Goal: Task Accomplishment & Management: Manage account settings

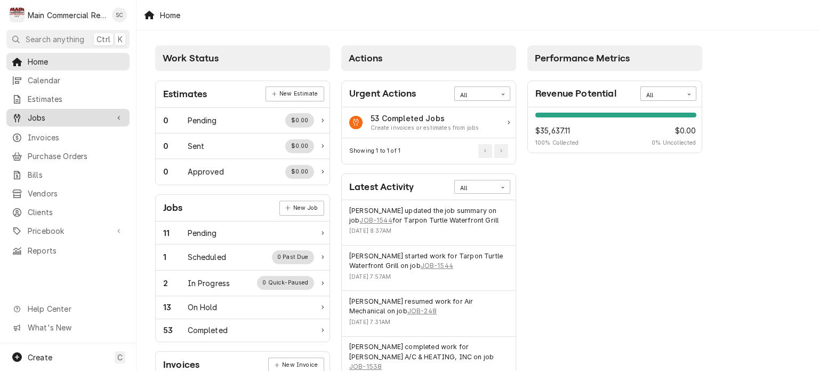
click at [82, 117] on span "Jobs" at bounding box center [68, 117] width 81 height 11
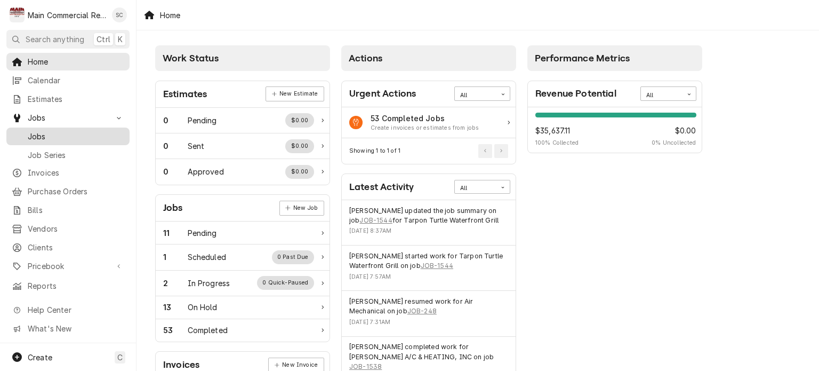
click at [50, 131] on span "Jobs" at bounding box center [76, 136] width 97 height 11
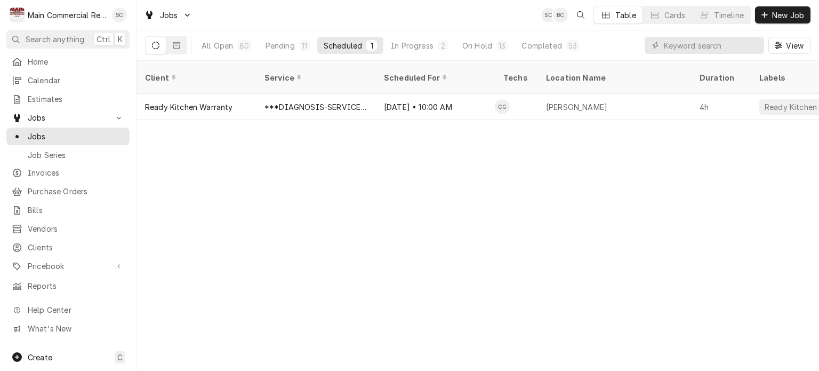
click at [403, 189] on div "Client Service Scheduled For Techs Location Name Duration Labels Status ID Prio…" at bounding box center [478, 216] width 683 height 310
click at [294, 49] on button "Pending 11" at bounding box center [287, 45] width 57 height 17
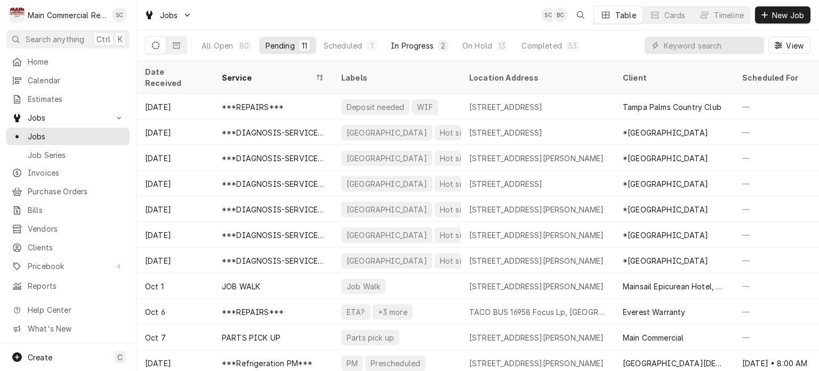
click at [409, 47] on div "In Progress" at bounding box center [412, 45] width 43 height 11
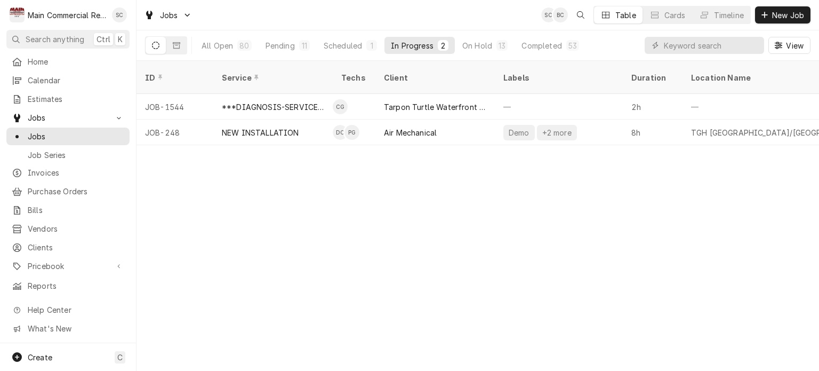
click at [475, 182] on div "ID Service Techs Client Labels Duration Location Name Date Received Status Prio…" at bounding box center [478, 216] width 683 height 310
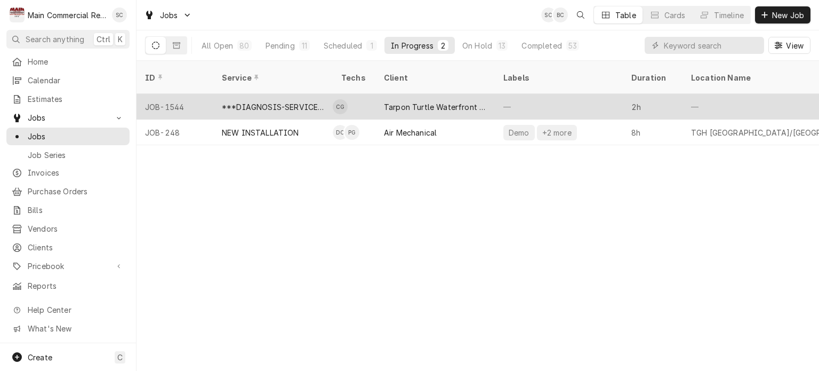
click at [418, 101] on div "Tarpon Turtle Waterfront Grill" at bounding box center [435, 106] width 102 height 11
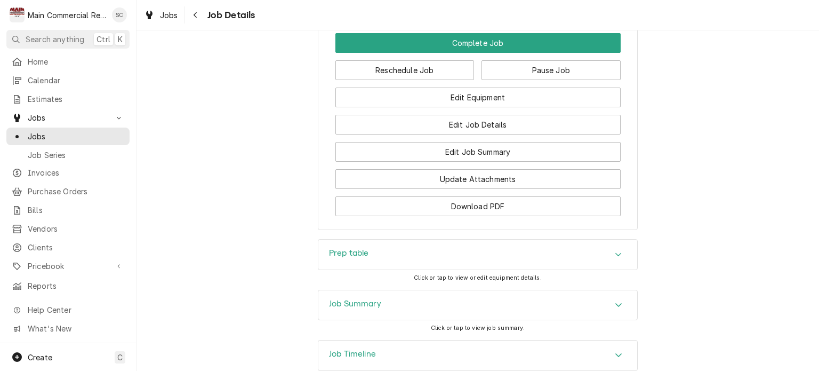
scroll to position [1092, 0]
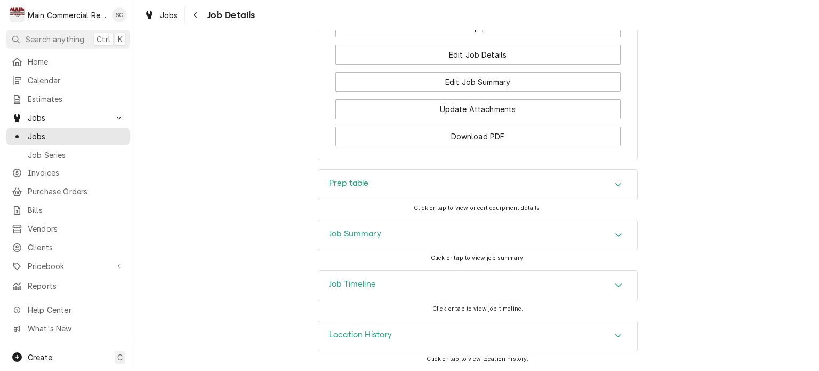
click at [615, 184] on icon "Accordion Header" at bounding box center [618, 184] width 7 height 9
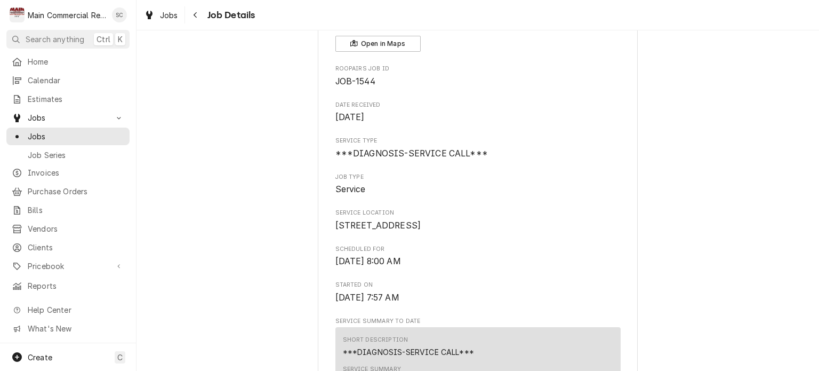
scroll to position [0, 0]
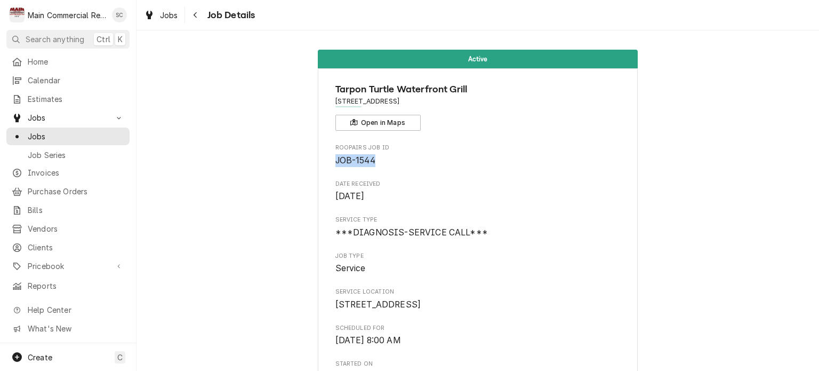
drag, startPoint x: 376, startPoint y: 161, endPoint x: 331, endPoint y: 158, distance: 44.9
click at [336, 158] on span "JOB-1544" at bounding box center [478, 160] width 285 height 13
copy span "JOB-1544"
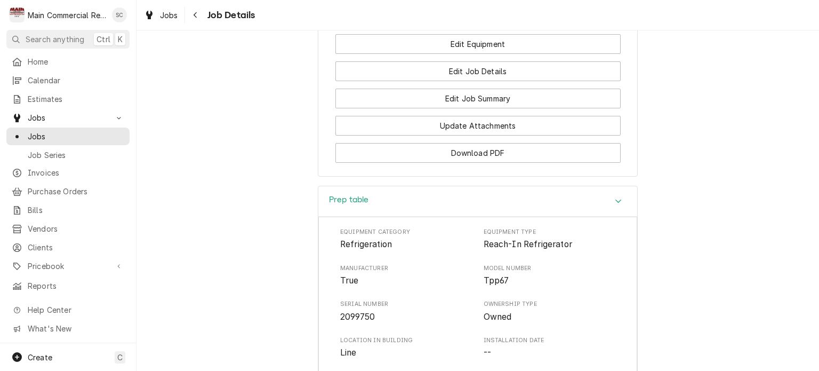
scroll to position [1174, 0]
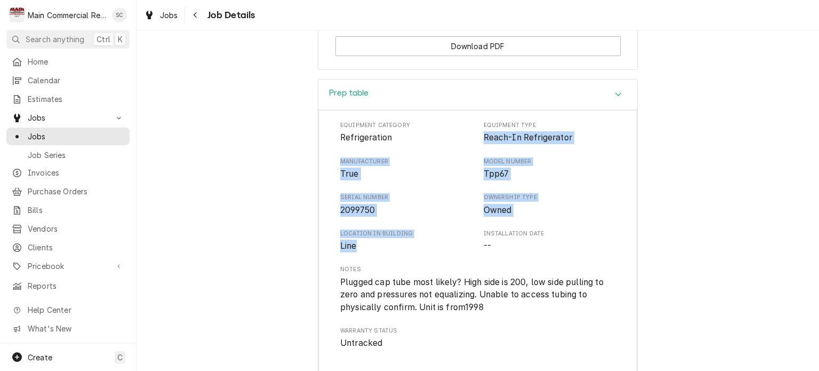
drag, startPoint x: 354, startPoint y: 235, endPoint x: 478, endPoint y: 150, distance: 150.3
click at [478, 150] on div "Equipment Category Refrigeration Equipment Type Reach-In Refrigerator Manufactu…" at bounding box center [477, 235] width 275 height 228
copy div "Reach-In Refrigerator Manufacturer True Model Number Tpp67 Serial Number 209975…"
click at [401, 330] on div "Equipment Category Refrigeration Equipment Type Reach-In Refrigerator Manufactu…" at bounding box center [477, 235] width 275 height 228
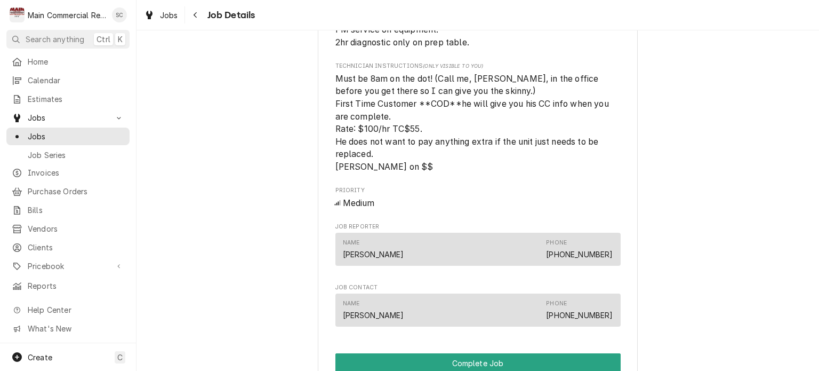
scroll to position [533, 0]
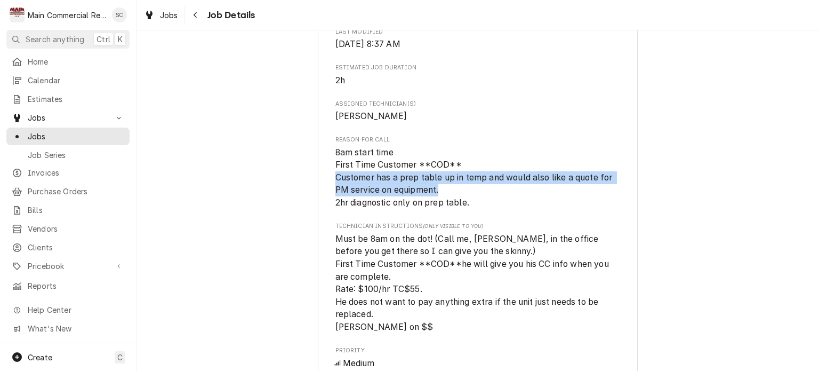
drag, startPoint x: 437, startPoint y: 202, endPoint x: 331, endPoint y: 196, distance: 106.3
click at [336, 196] on span "8am start time First Time Customer **COD** Customer has a prep table up in temp…" at bounding box center [478, 177] width 285 height 63
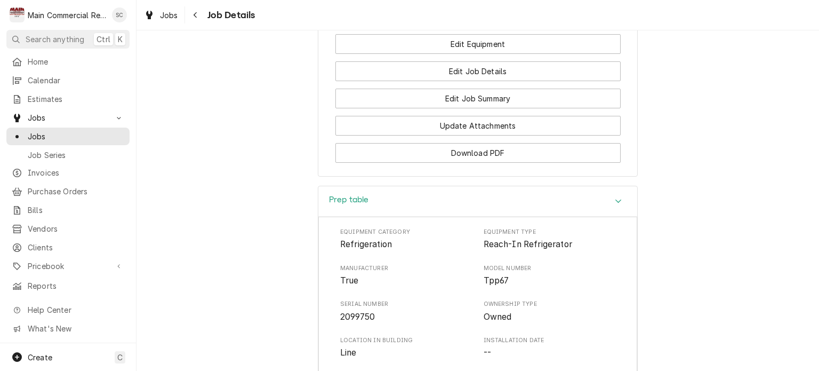
scroll to position [907, 0]
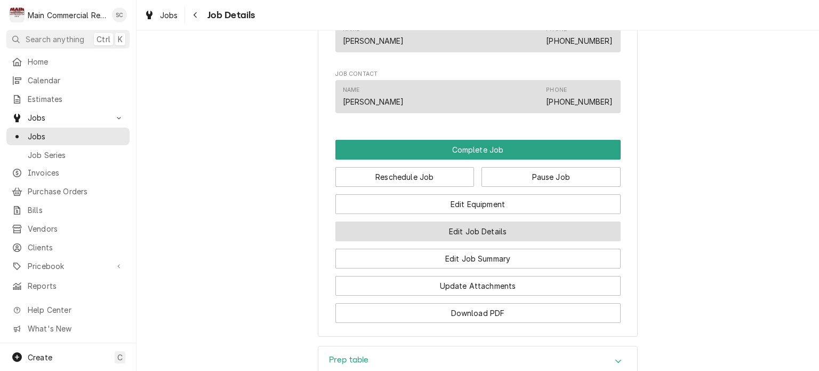
click at [501, 241] on button "Edit Job Details" at bounding box center [478, 231] width 285 height 20
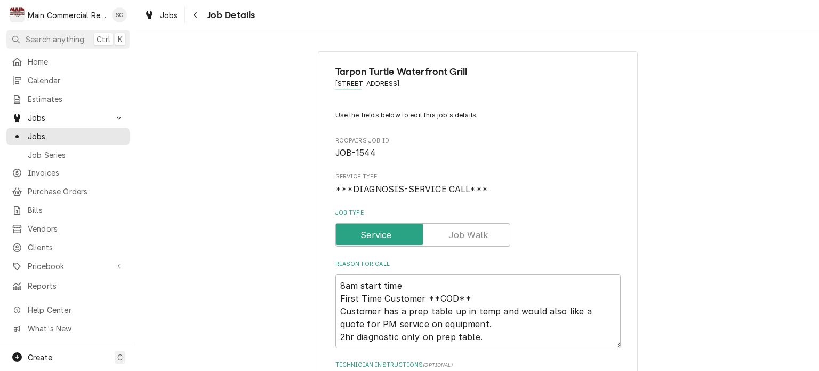
scroll to position [160, 0]
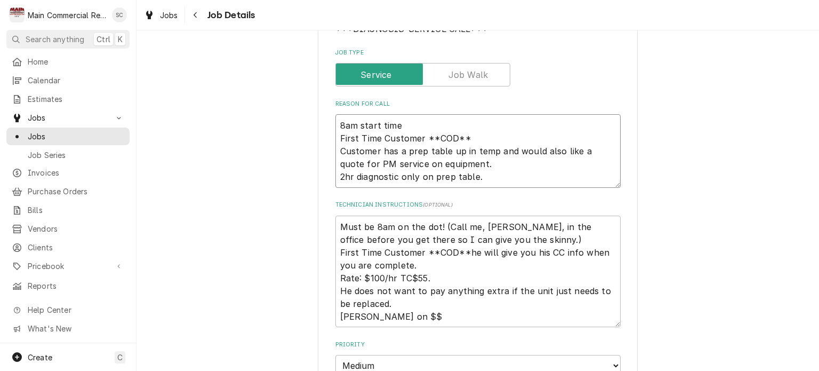
drag, startPoint x: 484, startPoint y: 177, endPoint x: 322, endPoint y: 117, distance: 173.3
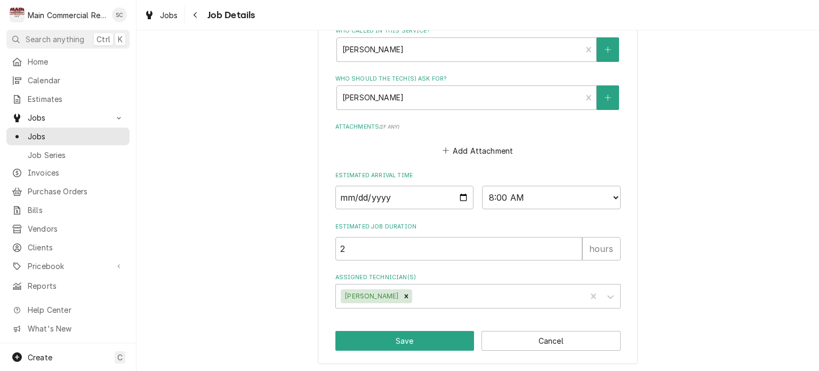
drag, startPoint x: 497, startPoint y: 216, endPoint x: 491, endPoint y: 253, distance: 37.9
click at [439, 334] on button "Save" at bounding box center [405, 341] width 139 height 20
type textarea "x"
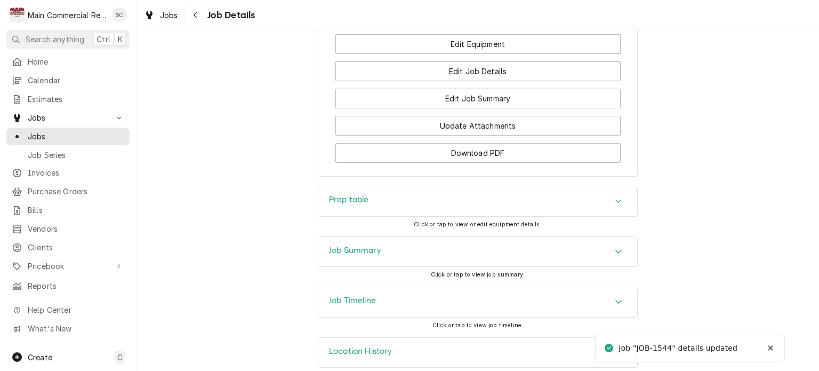
scroll to position [1092, 0]
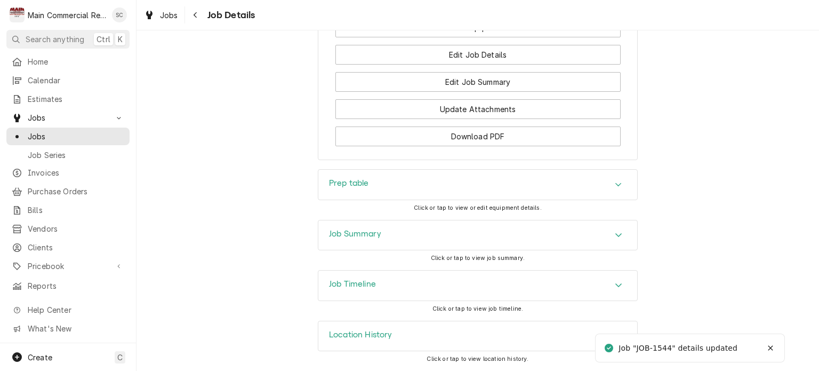
click at [611, 236] on div "Accordion Header" at bounding box center [619, 235] width 16 height 13
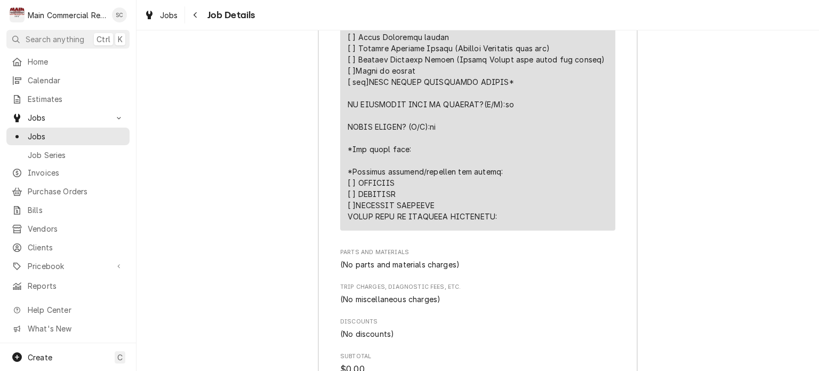
scroll to position [1786, 0]
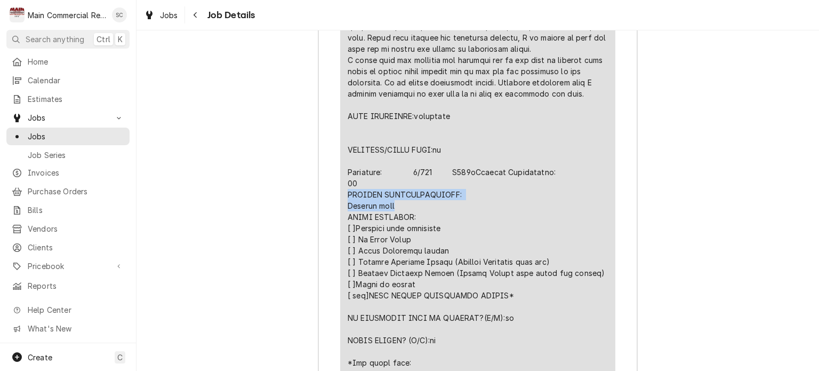
drag, startPoint x: 397, startPoint y: 225, endPoint x: 344, endPoint y: 213, distance: 54.5
click at [348, 213] on div "Line Item" at bounding box center [478, 127] width 260 height 616
copy div "FURTHER RECOMMENDATIONS: Replace unit"
click at [177, 18] on span "Jobs" at bounding box center [169, 15] width 18 height 11
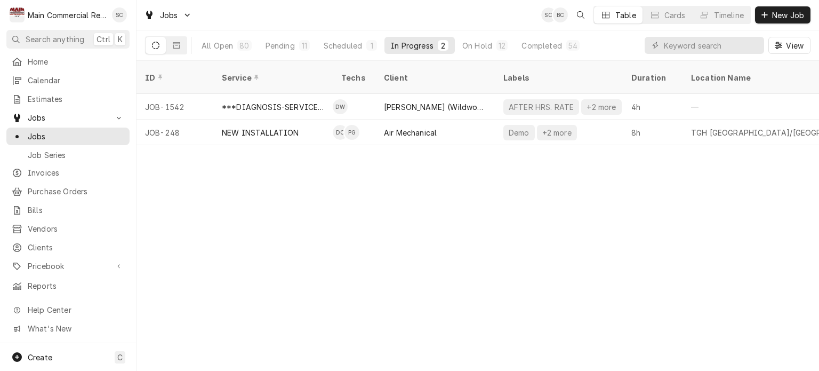
click at [409, 204] on div "ID Service Techs Client Labels Duration Location Name Date Received Status Prio…" at bounding box center [478, 216] width 683 height 310
click at [542, 49] on div "Completed" at bounding box center [542, 45] width 40 height 11
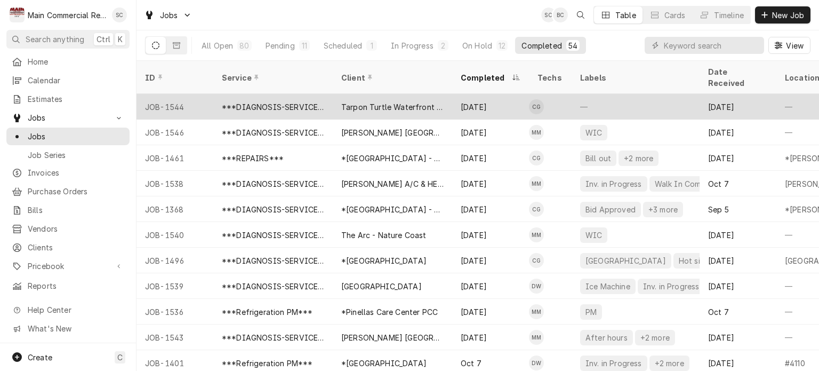
click at [387, 101] on div "Tarpon Turtle Waterfront Grill" at bounding box center [392, 107] width 119 height 26
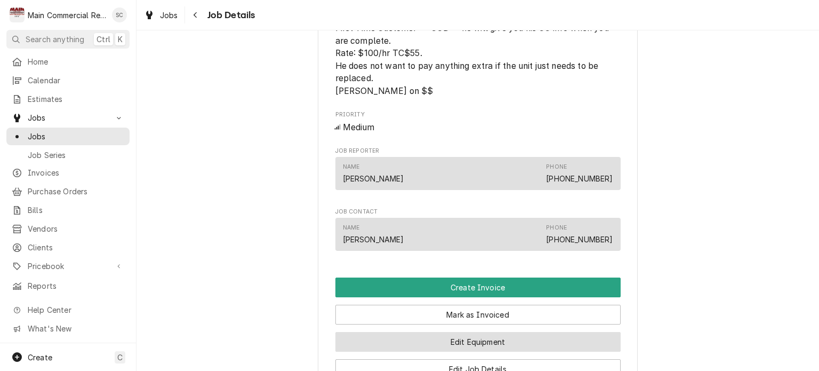
scroll to position [854, 0]
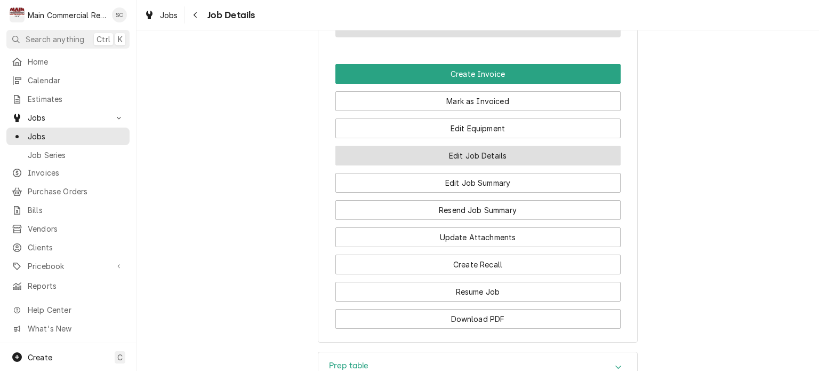
click at [514, 164] on button "Edit Job Details" at bounding box center [478, 156] width 285 height 20
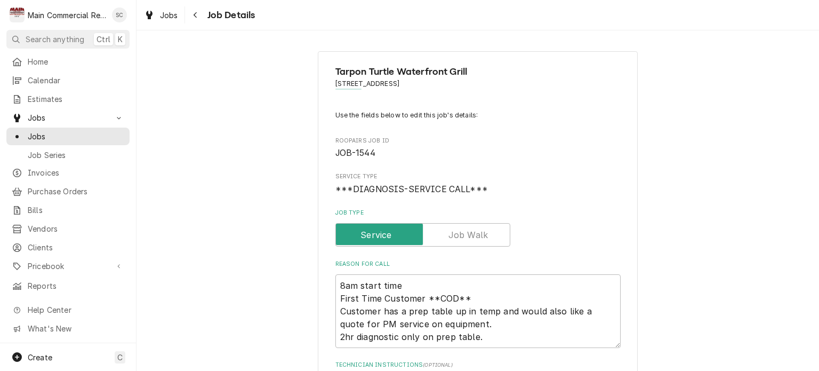
type textarea "x"
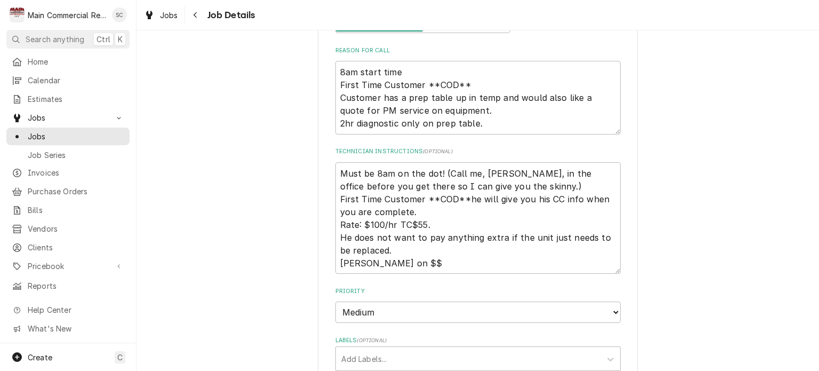
scroll to position [373, 0]
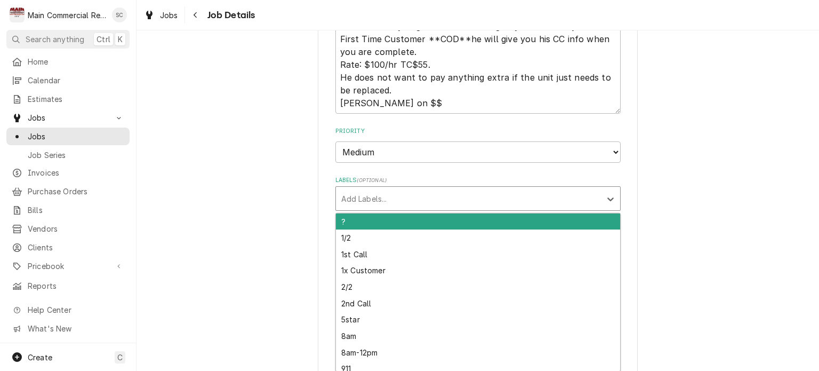
click at [469, 196] on div "Labels" at bounding box center [468, 198] width 254 height 19
click at [464, 200] on div "Labels" at bounding box center [468, 198] width 254 height 19
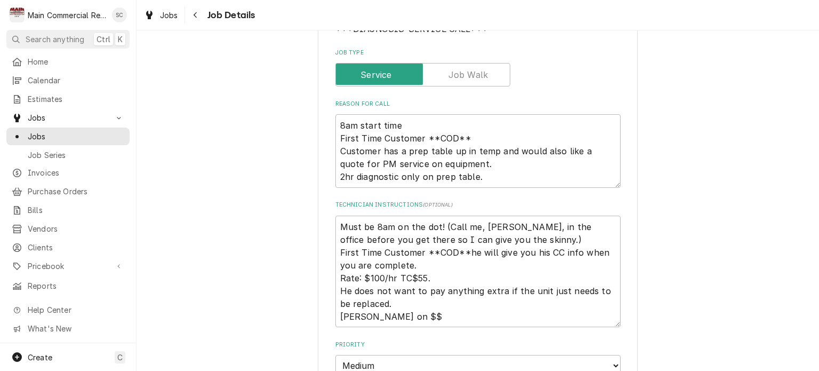
scroll to position [320, 0]
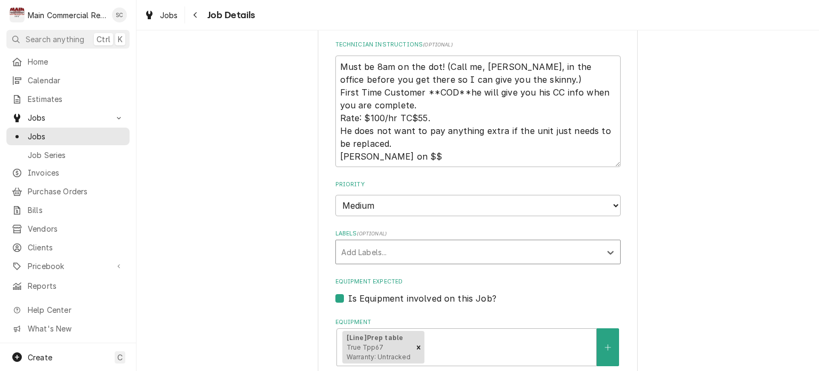
click at [527, 251] on div "Labels" at bounding box center [468, 251] width 254 height 19
click at [468, 252] on div "Labels" at bounding box center [468, 251] width 254 height 19
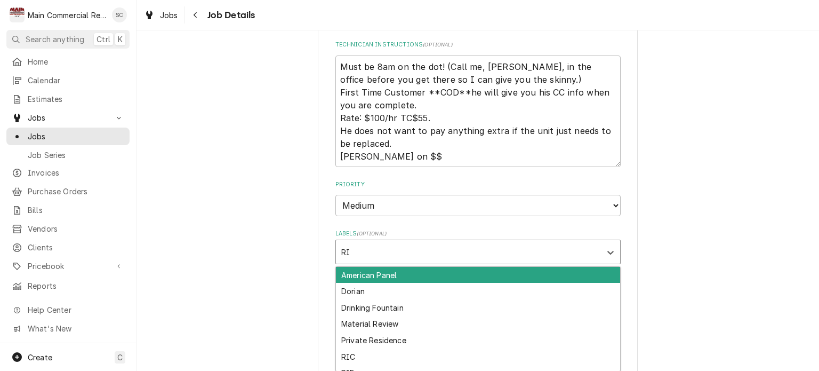
type input "RIC"
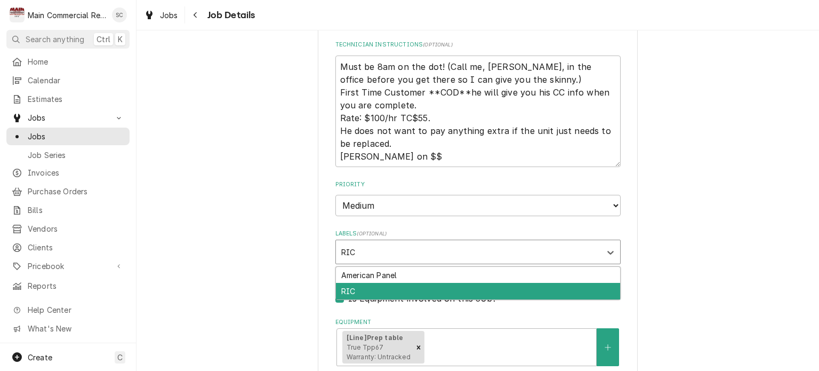
click at [487, 284] on div "RIC" at bounding box center [478, 291] width 284 height 17
type textarea "x"
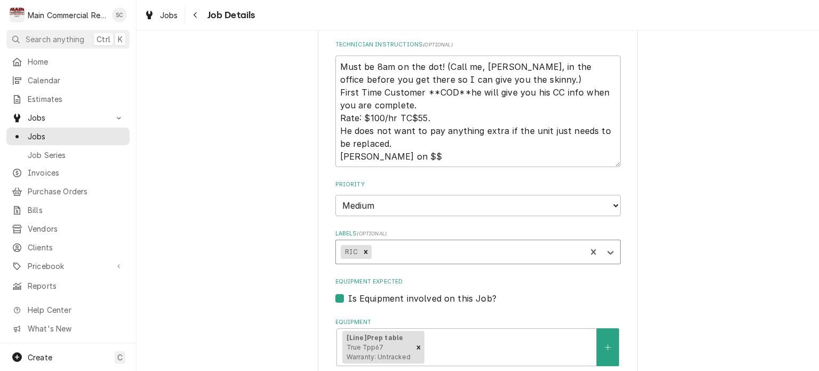
type textarea "x"
click at [508, 252] on div "Labels" at bounding box center [477, 251] width 208 height 19
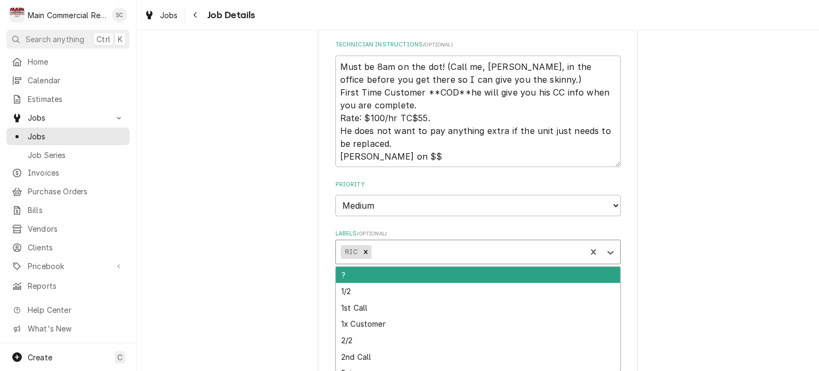
click at [508, 252] on div "Labels" at bounding box center [477, 251] width 208 height 19
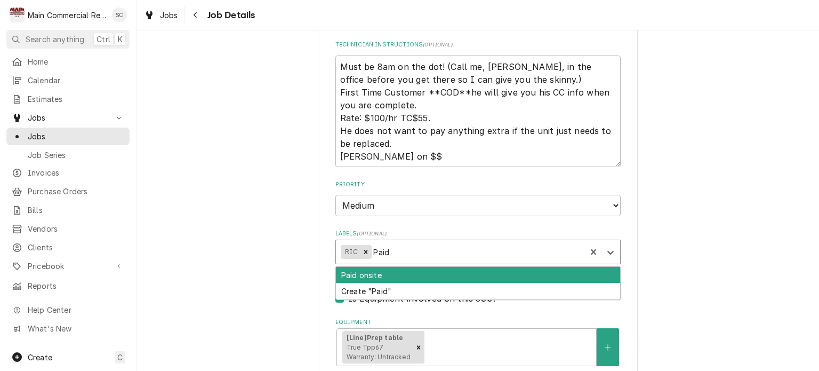
type input "Paid"
click at [466, 277] on div "Paid onsite" at bounding box center [478, 275] width 284 height 17
type textarea "x"
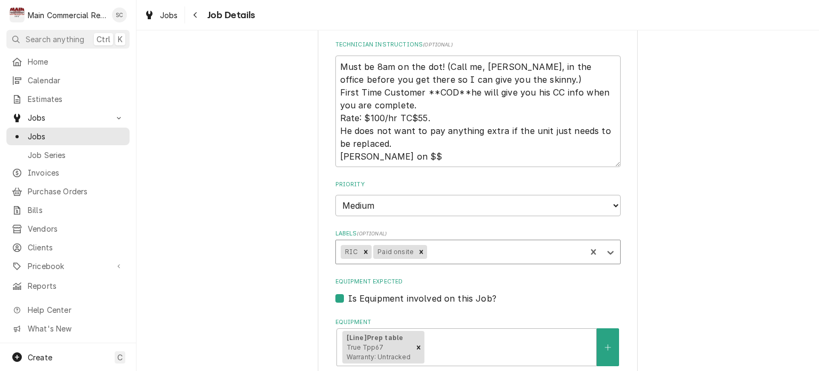
type textarea "x"
click at [461, 256] on div "Labels" at bounding box center [505, 251] width 152 height 19
click at [503, 250] on div "Labels" at bounding box center [505, 251] width 152 height 19
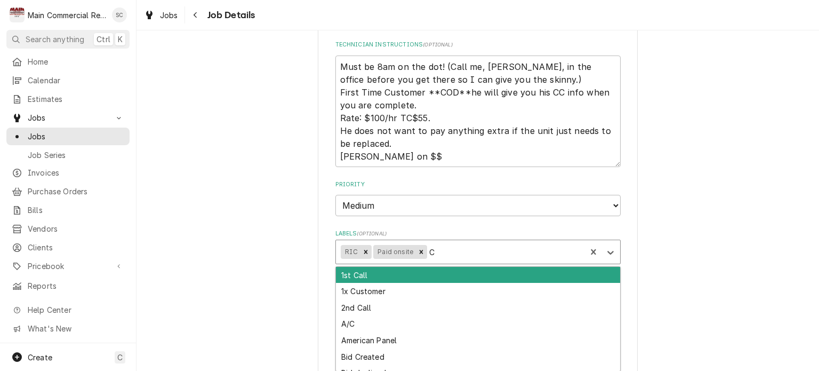
type input "CC"
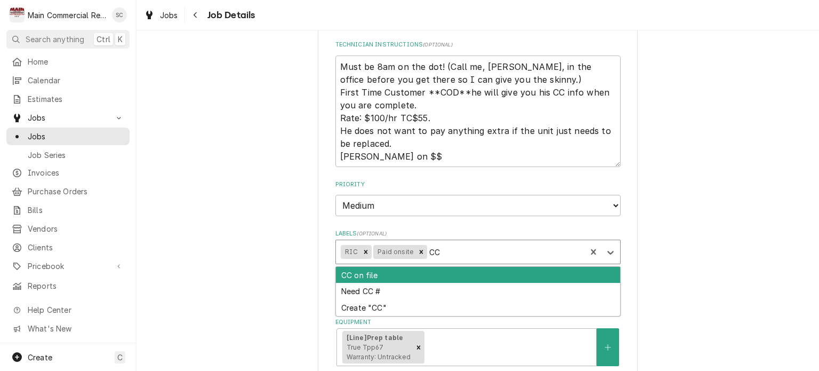
click at [471, 275] on div "CC on file" at bounding box center [478, 275] width 284 height 17
type textarea "x"
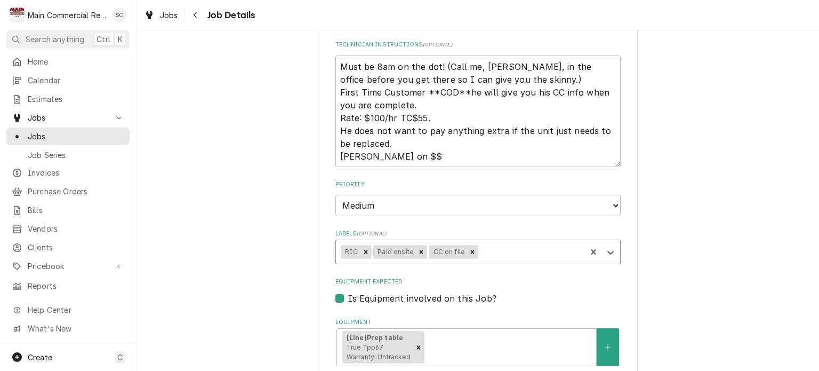
type textarea "x"
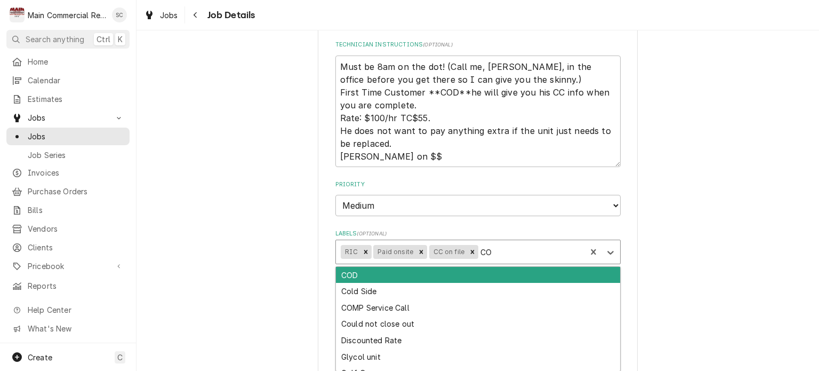
type input "COD"
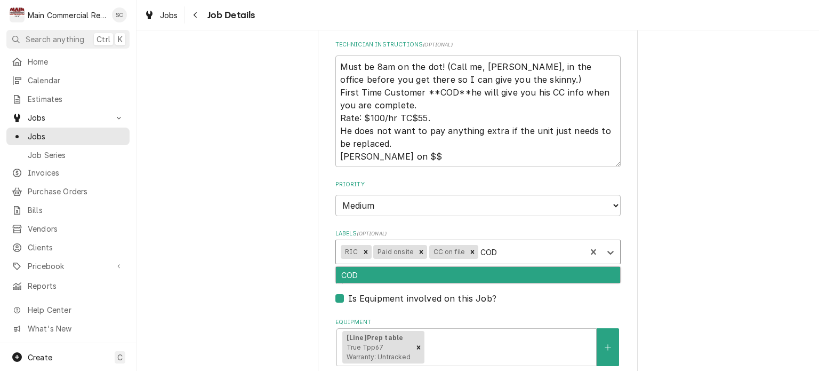
click at [489, 277] on div "COD" at bounding box center [478, 275] width 284 height 17
type textarea "x"
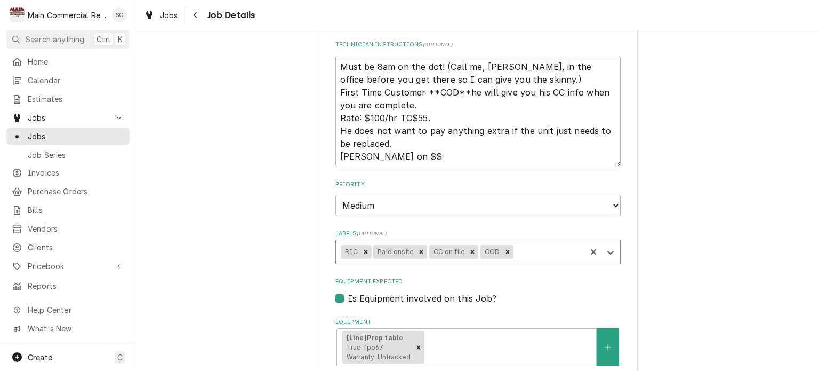
type textarea "x"
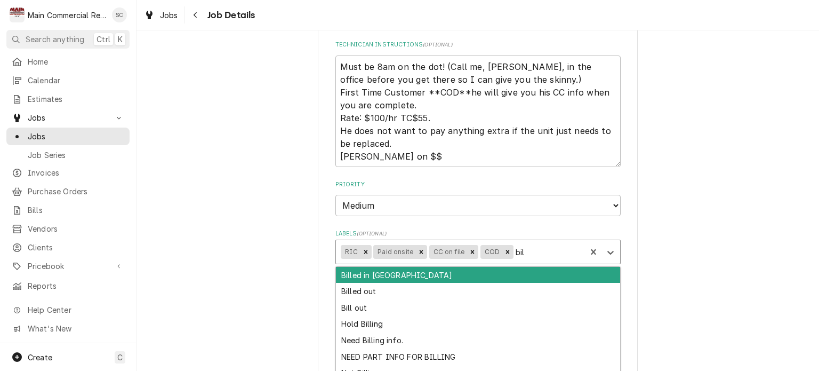
type input "bill"
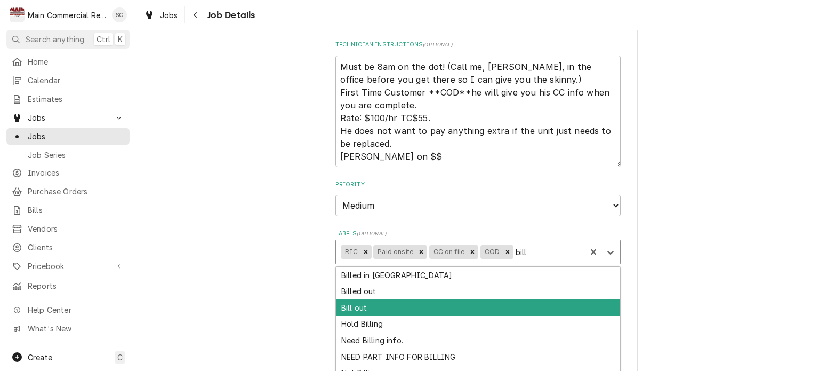
click at [467, 308] on div "Bill out" at bounding box center [478, 307] width 284 height 17
type textarea "x"
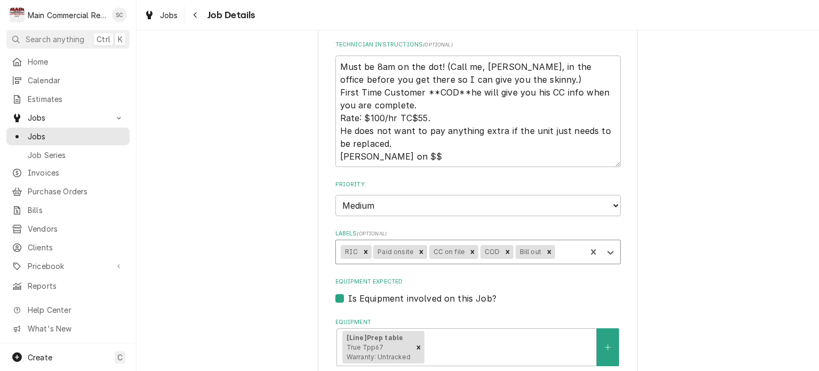
scroll to position [690, 0]
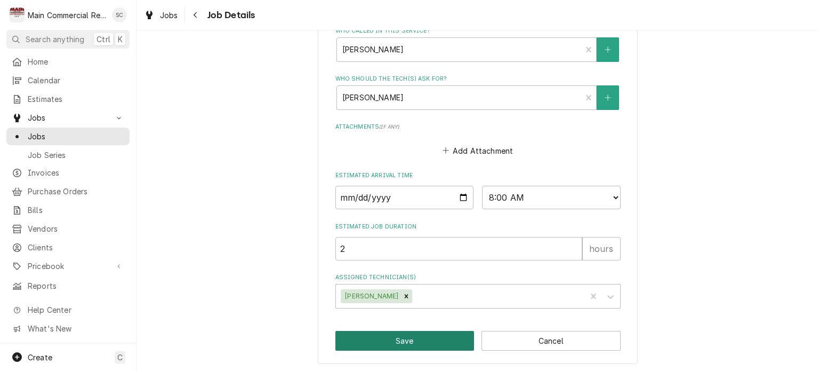
click at [403, 338] on button "Save" at bounding box center [405, 341] width 139 height 20
type textarea "x"
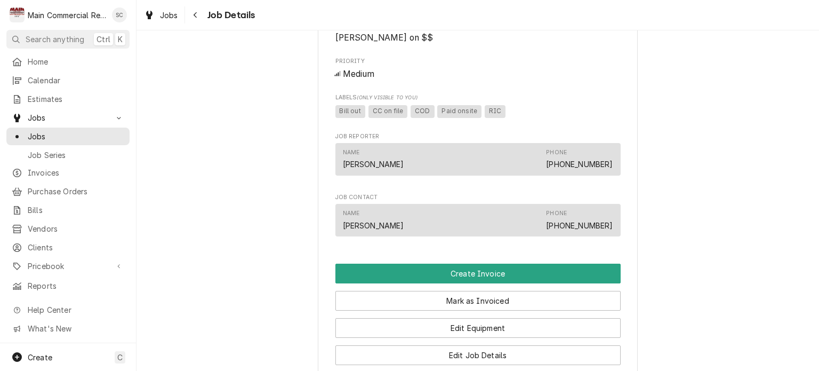
scroll to position [800, 0]
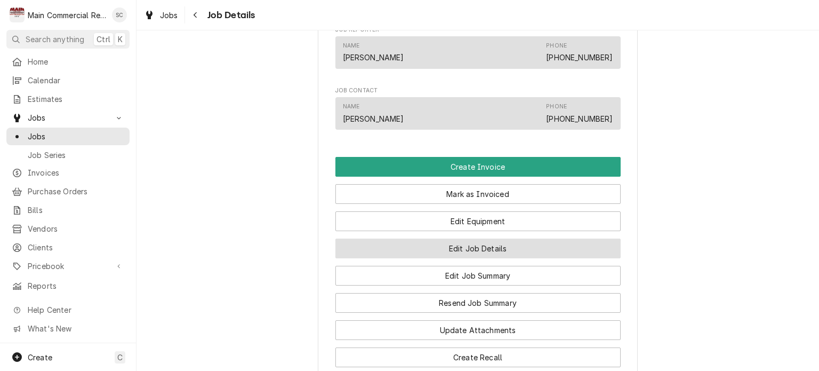
click at [516, 258] on button "Edit Job Details" at bounding box center [478, 248] width 285 height 20
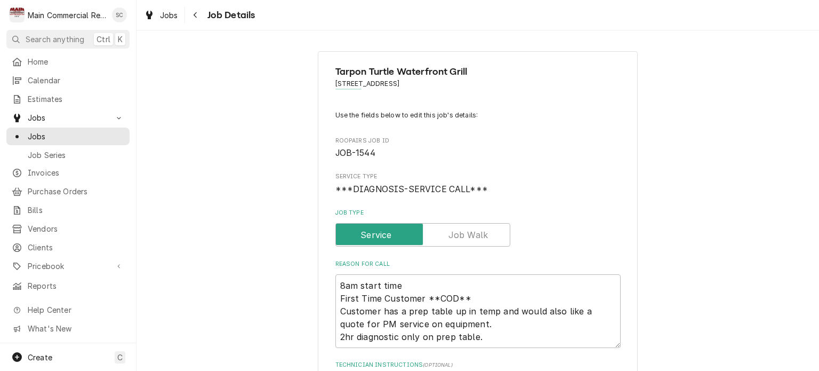
scroll to position [107, 0]
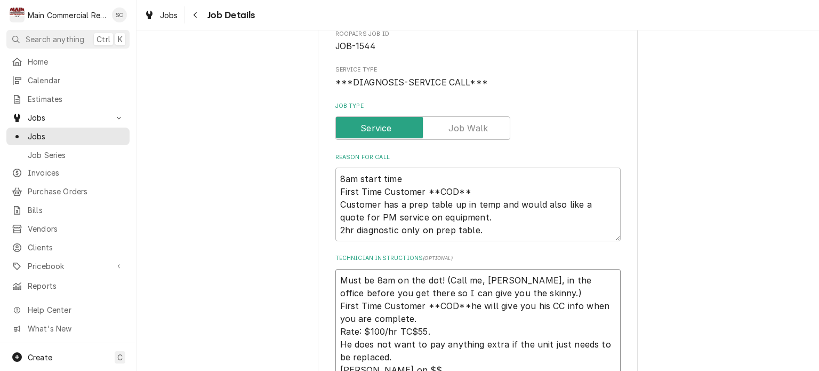
click at [336, 280] on textarea "Must be 8am on the dot! (Call me, [PERSON_NAME], in the office before you get t…" at bounding box center [478, 325] width 285 height 112
type textarea "x"
type textarea "Must be 8am on the dot! (Call me, Sharon, in the office before you get there so…"
type textarea "x"
type textarea "Must be 8am on the dot! (Call me, Sharon, in the office before you get there so…"
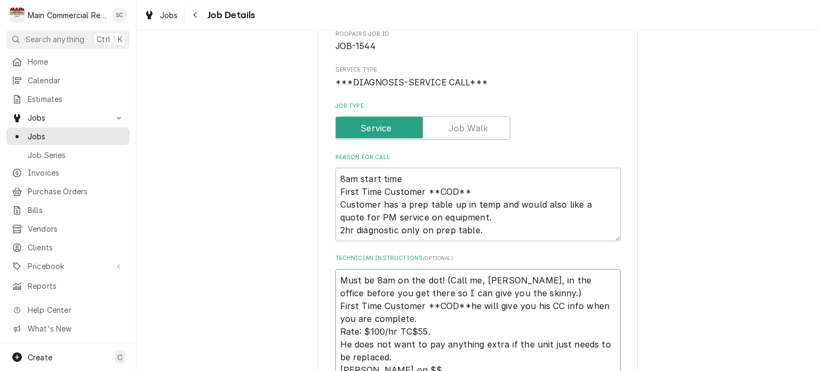
type textarea "x"
type textarea "1 Must be 8am on the dot! (Call me, Sharon, in the office before you get there …"
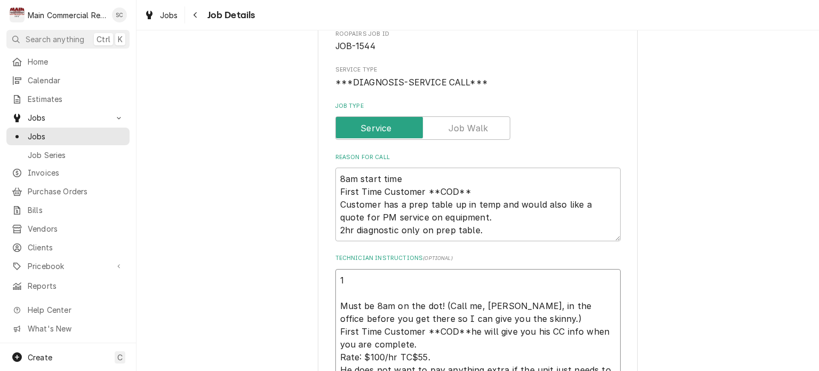
type textarea "x"
type textarea "10 Must be 8am on the dot! (Call me, Sharon, in the office before you get there…"
type textarea "x"
type textarea "10/ Must be 8am on the dot! (Call me, Sharon, in the office before you get ther…"
type textarea "x"
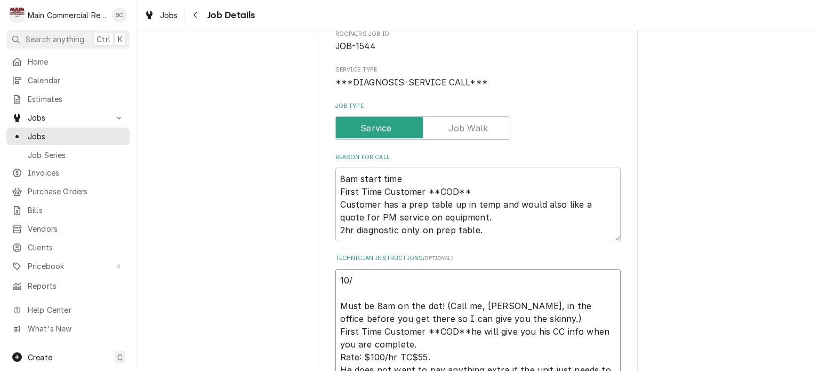
type textarea "10/1 Must be 8am on the dot! (Call me, Sharon, in the office before you get the…"
type textarea "x"
type textarea "10/10 Must be 8am on the dot! (Call me, Sharon, in the office before you get th…"
type textarea "x"
type textarea "10/10/ Must be 8am on the dot! (Call me, Sharon, in the office before you get t…"
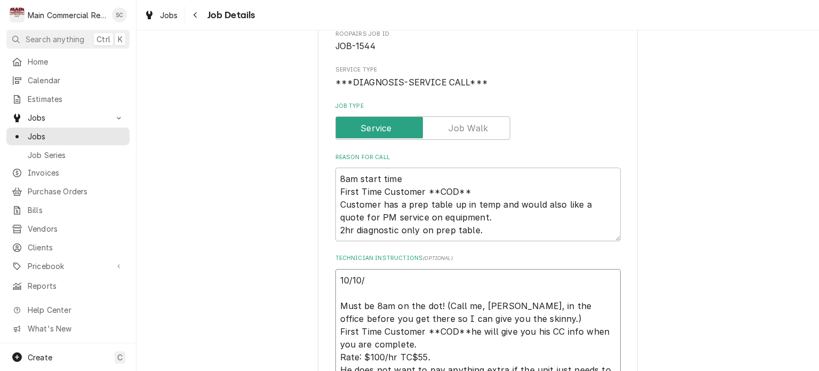
type textarea "x"
type textarea "10/10/2 Must be 8am on the dot! (Call me, Sharon, in the office before you get …"
type textarea "x"
type textarea "10/10/25 Must be 8am on the dot! (Call me, Sharon, in the office before you get…"
type textarea "x"
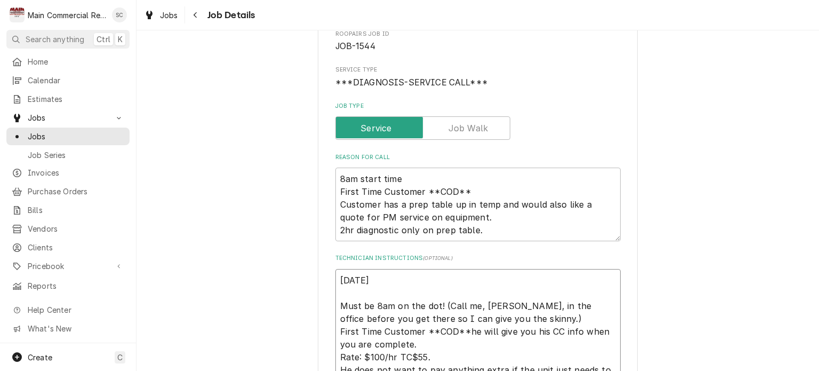
type textarea "10/10/25: Must be 8am on the dot! (Call me, Sharon, in the office before you ge…"
type textarea "x"
type textarea "10/10/25: Must be 8am on the dot! (Call me, Sharon, in the office before you ge…"
type textarea "x"
type textarea "10/10/25: f Must be 8am on the dot! (Call me, Sharon, in the office before you …"
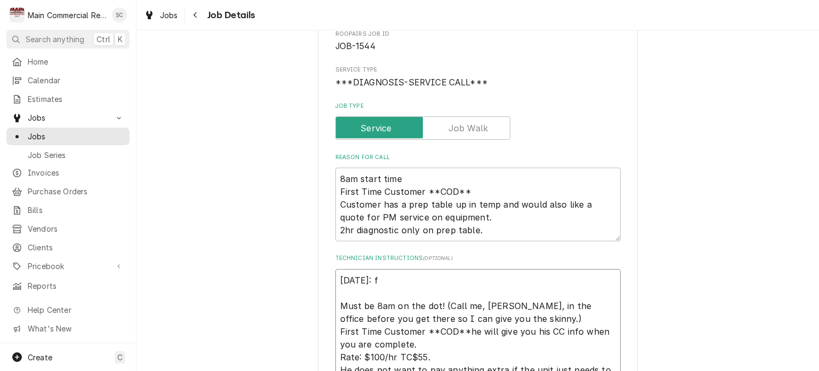
type textarea "x"
type textarea "10/10/25: Must be 8am on the dot! (Call me, Sharon, in the office before you ge…"
type textarea "x"
type textarea "10/10/25: P Must be 8am on the dot! (Call me, Sharon, in the office before you …"
type textarea "x"
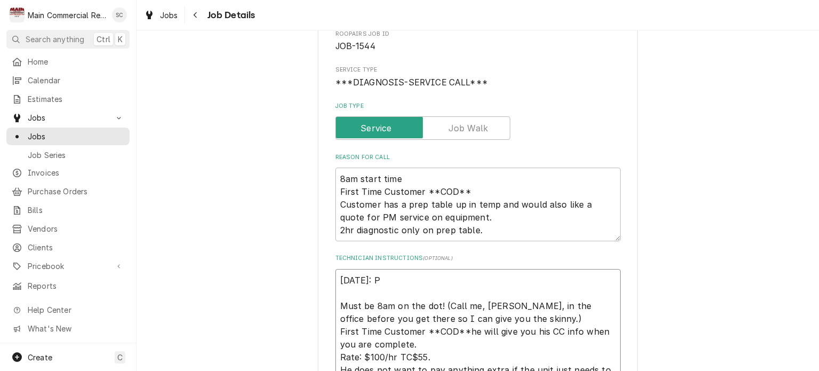
type textarea "10/10/25: Pa Must be 8am on the dot! (Call me, Sharon, in the office before you…"
type textarea "x"
type textarea "10/10/25: Pai Must be 8am on the dot! (Call me, Sharon, in the office before yo…"
type textarea "x"
type textarea "10/10/25: Pain Must be 8am on the dot! (Call me, Sharon, in the office before y…"
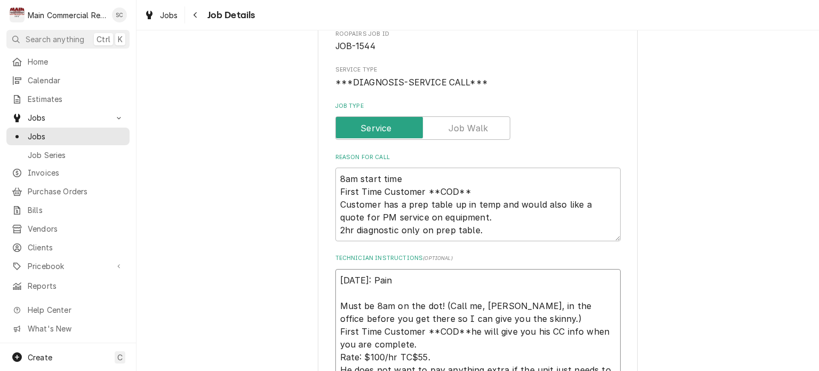
type textarea "x"
type textarea "10/10/25: Paind Must be 8am on the dot! (Call me, Sharon, in the office before …"
type textarea "x"
type textarea "10/10/25: Paind Must be 8am on the dot! (Call me, Sharon, in the office before …"
type textarea "x"
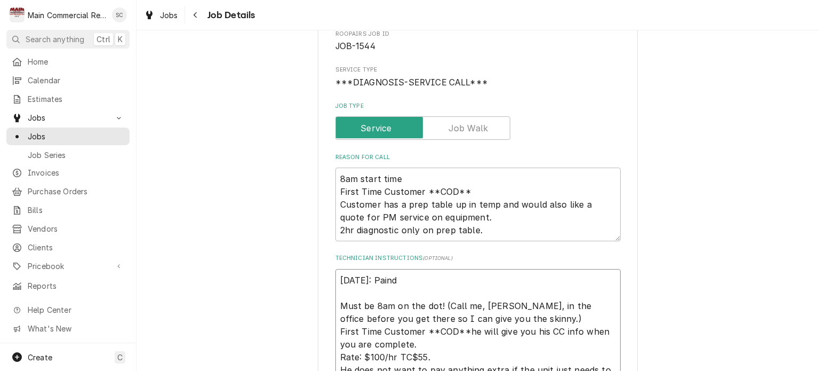
type textarea "10/10/25: Paind Must be 8am on the dot! (Call me, Sharon, in the office before …"
type textarea "x"
type textarea "10/10/25: Pain Must be 8am on the dot! (Call me, Sharon, in the office before y…"
type textarea "x"
type textarea "10/10/25: Pai Must be 8am on the dot! (Call me, Sharon, in the office before yo…"
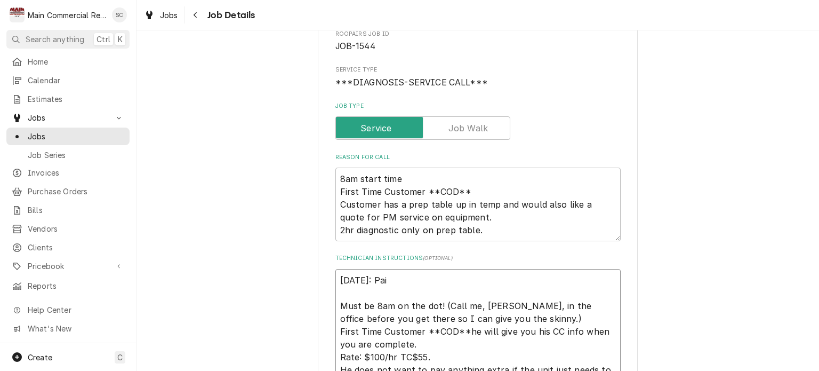
type textarea "x"
type textarea "10/10/25: Pa Must be 8am on the dot! (Call me, Sharon, in the office before you…"
type textarea "x"
type textarea "10/10/25: P Must be 8am on the dot! (Call me, Sharon, in the office before you …"
type textarea "x"
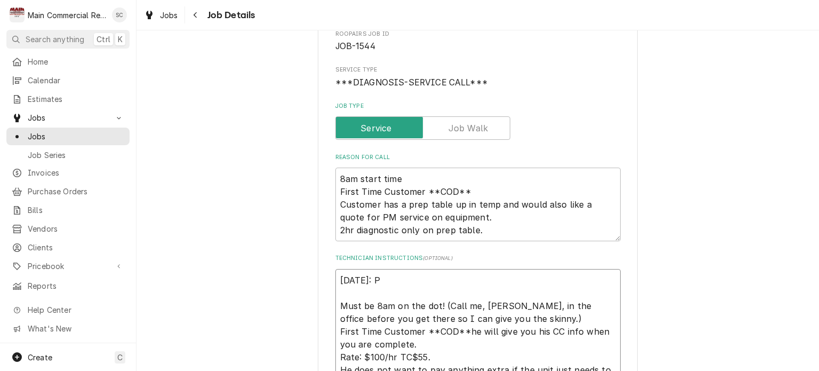
type textarea "10/10/25: PA Must be 8am on the dot! (Call me, Sharon, in the office before you…"
type textarea "x"
type textarea "10/10/25: PAI Must be 8am on the dot! (Call me, Sharon, in the office before yo…"
type textarea "x"
type textarea "10/10/25: PAID Must be 8am on the dot! (Call me, Sharon, in the office before y…"
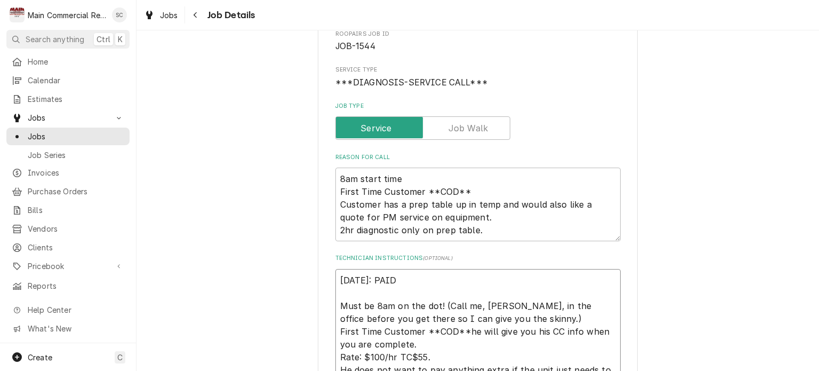
type textarea "x"
type textarea "10/10/25: PAID Must be 8am on the dot! (Call me, Sharon, in the office before y…"
type textarea "x"
type textarea "10/10/25: PAID I Must be 8am on the dot! (Call me, Sharon, in the office before…"
type textarea "x"
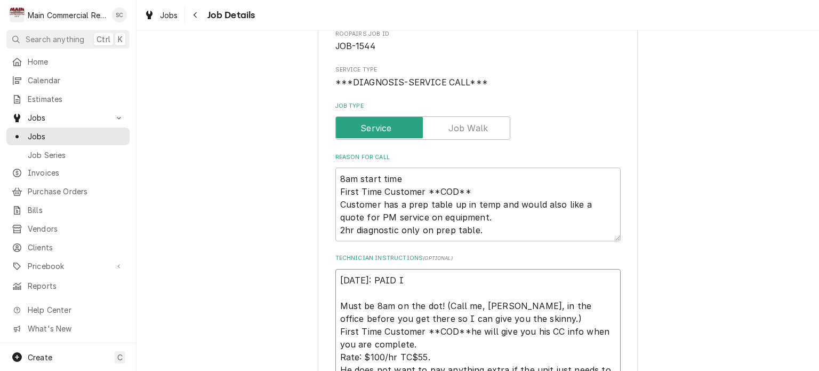
type textarea "10/10/25: PAID IN Must be 8am on the dot! (Call me, Sharon, in the office befor…"
type textarea "x"
type textarea "10/10/25: PAID IN Must be 8am on the dot! (Call me, Sharon, in the office befor…"
type textarea "x"
type textarea "10/10/25: PAID IN F Must be 8am on the dot! (Call me, Sharon, in the office bef…"
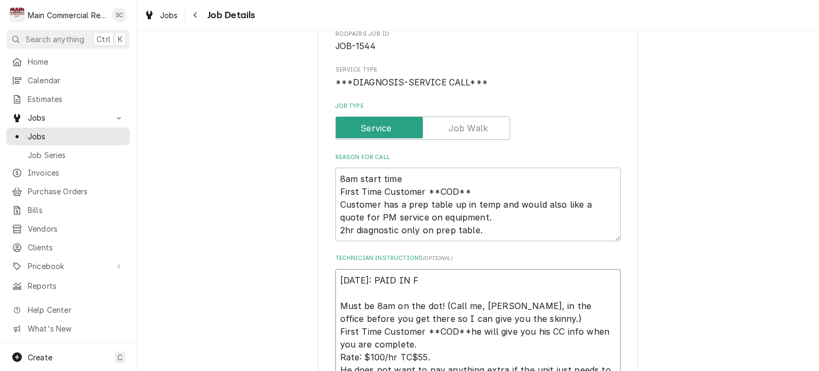
type textarea "x"
type textarea "10/10/25: PAID IN FU Must be 8am on the dot! (Call me, Sharon, in the office be…"
type textarea "x"
type textarea "10/10/25: PAID IN FUL Must be 8am on the dot! (Call me, Sharon, in the office b…"
type textarea "x"
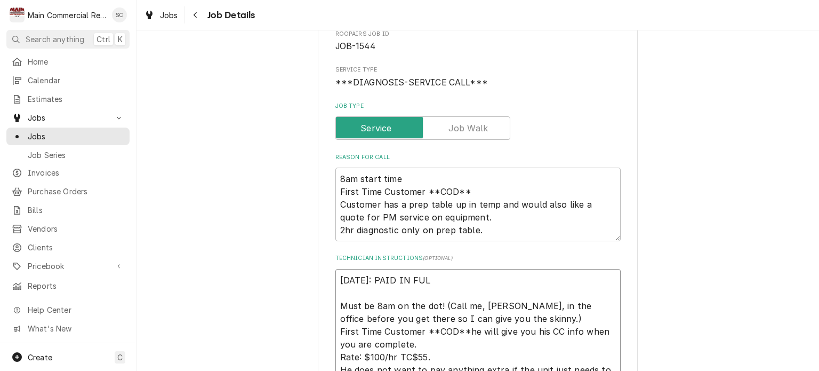
type textarea "10/10/25: PAID IN FULL Must be 8am on the dot! (Call me, Sharon, in the office …"
type textarea "x"
type textarea "10/10/25: PAID IN FULL Must be 8am on the dot! (Call me, Sharon, in the office …"
type textarea "x"
type textarea "10/10/25: PAID IN FULL O Must be 8am on the dot! (Call me, Sharon, in the offic…"
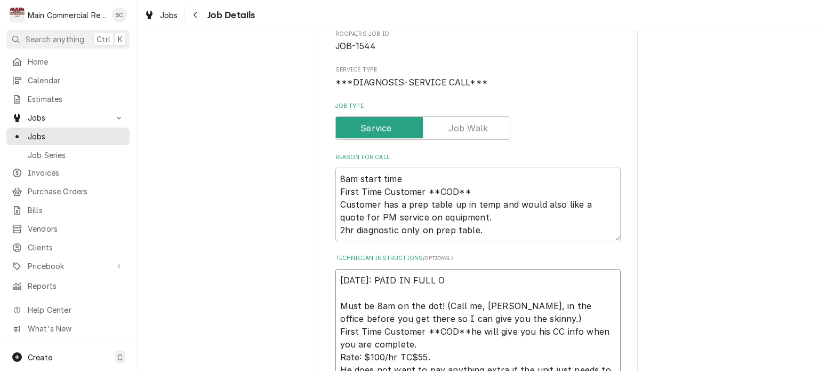
type textarea "x"
type textarea "10/10/25: PAID IN FULL ON Must be 8am on the dot! (Call me, Sharon, in the offi…"
type textarea "x"
type textarea "10/10/25: PAID IN FULL ONS Must be 8am on the dot! (Call me, Sharon, in the off…"
type textarea "x"
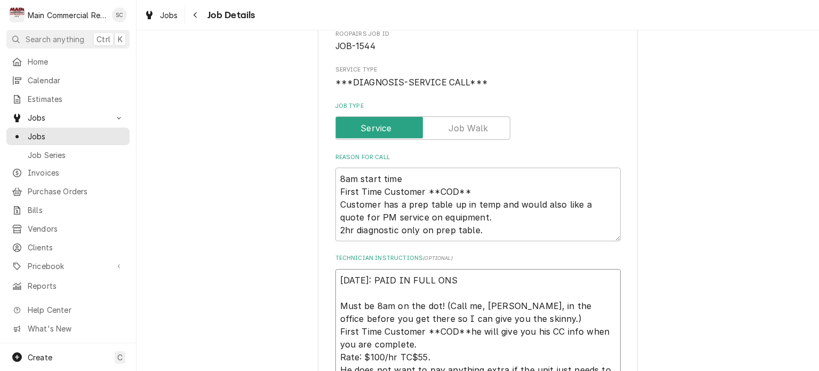
type textarea "10/10/25: PAID IN FULL ONSI Must be 8am on the dot! (Call me, Sharon, in the of…"
type textarea "x"
type textarea "10/10/25: PAID IN FULL ONSIT Must be 8am on the dot! (Call me, Sharon, in the o…"
type textarea "x"
type textarea "10/10/25: PAID IN FULL ONSITE Must be 8am on the dot! (Call me, Sharon, in the …"
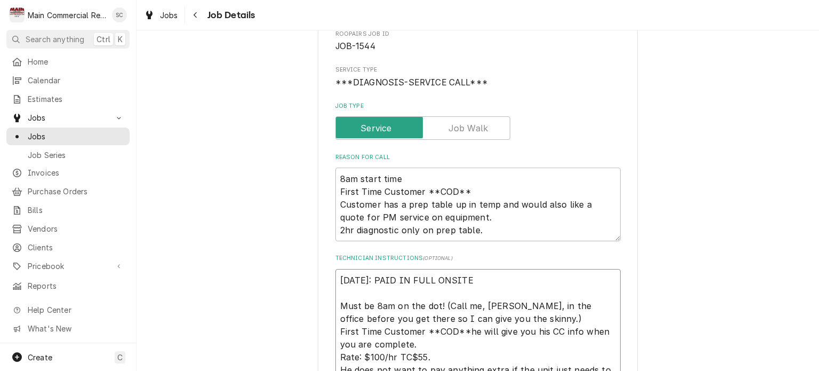
type textarea "x"
type textarea "10/10/25: PAID IN FULL ONSITE, Must be 8am on the dot! (Call me, Sharon, in the…"
type textarea "x"
type textarea "10/10/25: PAID IN FULL ONSITE, Must be 8am on the dot! (Call me, Sharon, in the…"
type textarea "x"
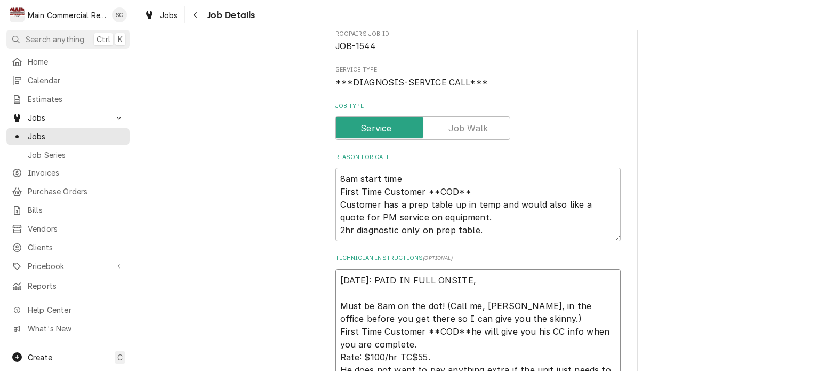
type textarea "10/10/25: PAID IN FULL ONSITE, N Must be 8am on the dot! (Call me, Sharon, in t…"
type textarea "x"
type textarea "10/10/25: PAID IN FULL ONSITE, Must be 8am on the dot! (Call me, Sharon, in the…"
type textarea "x"
type textarea "10/10/25: PAID IN FULL ONSITE, Must be 8am on the dot! (Call me, Sharon, in the…"
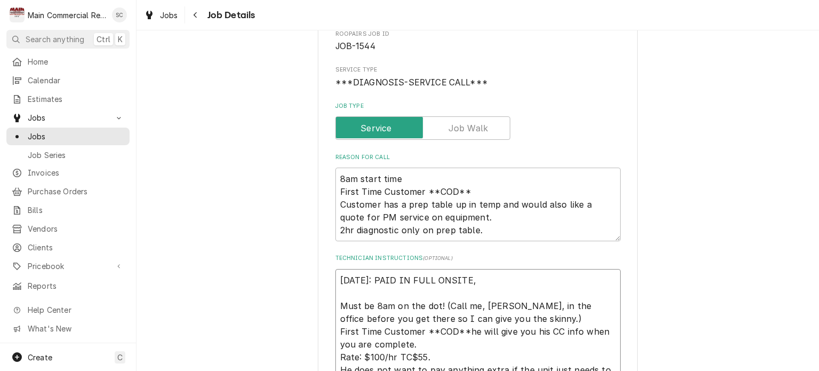
type textarea "x"
type textarea "10/10/25: PAID IN FULL ONSITE Must be 8am on the dot! (Call me, Sharon, in the …"
type textarea "x"
type textarea "10/10/25: PAID IN FULL ONSITE Must be 8am on the dot! (Call me, Sharon, in the …"
type textarea "x"
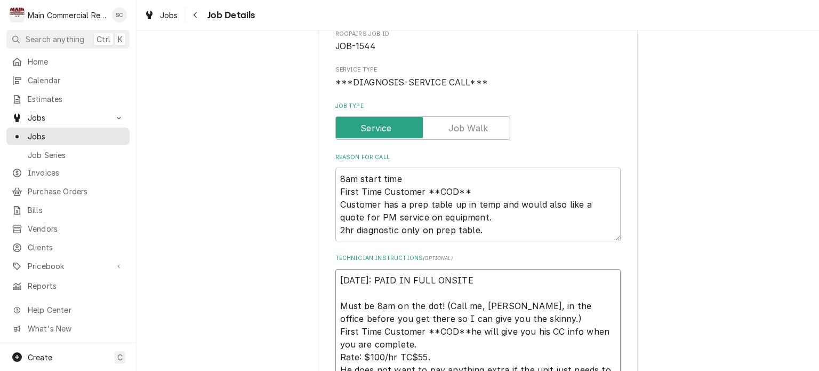
type textarea "10/10/25: PAID IN FULL ONSITE E Must be 8am on the dot! (Call me, Sharon, in th…"
type textarea "x"
type textarea "10/10/25: PAID IN FULL ONSITE Must be 8am on the dot! (Call me, Sharon, in the …"
type textarea "x"
type textarea "10/10/25: PAID IN FULL ONSITE W Must be 8am on the dot! (Call me, Sharon, in th…"
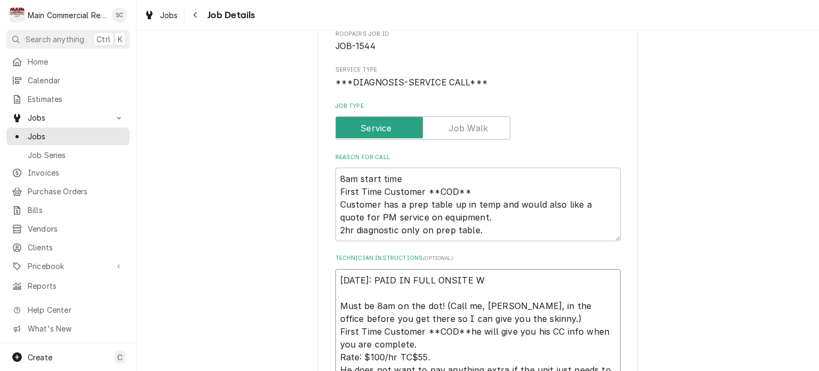
type textarea "x"
type textarea "10/10/25: PAID IN FULL ONSITE WI Must be 8am on the dot! (Call me, Sharon, in t…"
type textarea "x"
type textarea "10/10/25: PAID IN FULL ONSITE WIT Must be 8am on the dot! (Call me, Sharon, in …"
type textarea "x"
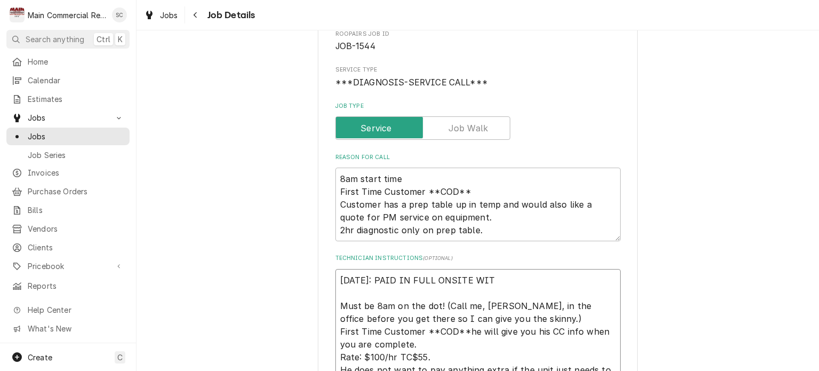
type textarea "10/10/25: PAID IN FULL ONSITE WITH Must be 8am on the dot! (Call me, Sharon, in…"
type textarea "x"
type textarea "10/10/25: PAID IN FULL ONSITE WITH Must be 8am on the dot! (Call me, Sharon, in…"
type textarea "x"
type textarea "10/10/25: PAID IN FULL ONSITE WITH C Must be 8am on the dot! (Call me, Sharon, …"
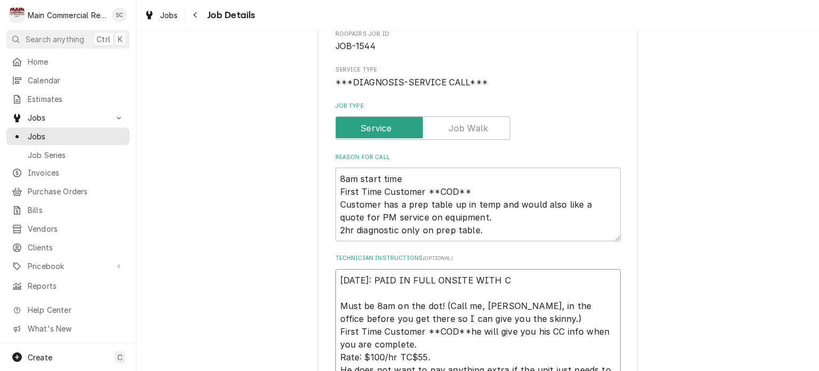
type textarea "x"
type textarea "10/10/25: PAID IN FULL ONSITE WITH CC Must be 8am on the dot! (Call me, Sharon,…"
type textarea "x"
type textarea "10/10/25: PAID IN FULL ONSITE WITH CC. Must be 8am on the dot! (Call me, Sharon…"
type textarea "x"
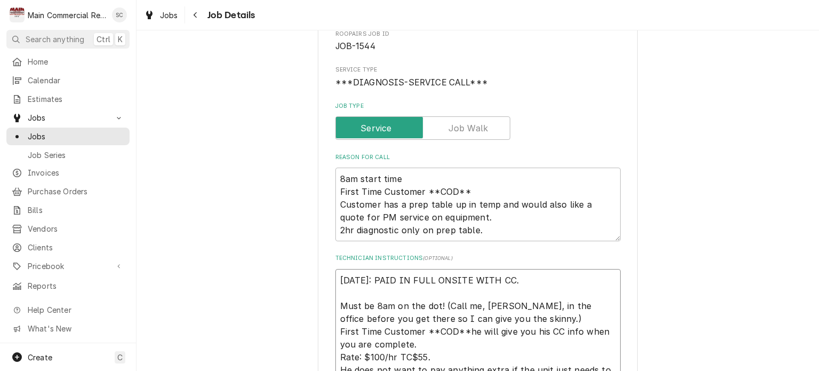
type textarea "10/10/25: PAID IN FULL ONSITE WITH CC. Must be 8am on the dot! (Call me, Sharon…"
type textarea "x"
type textarea "10/10/25: PAID IN FULL ONSITE WITH CC. S Must be 8am on the dot! (Call me, Shar…"
type textarea "x"
type textarea "10/10/25: PAID IN FULL ONSITE WITH CC. SE Must be 8am on the dot! (Call me, Sha…"
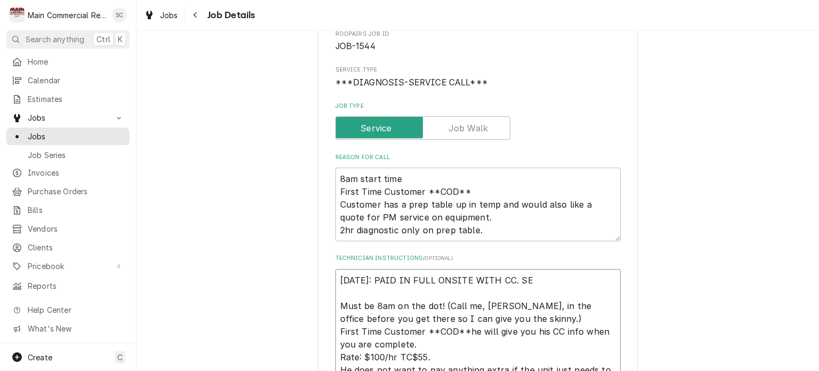
type textarea "x"
type textarea "10/10/25: PAID IN FULL ONSITE WITH CC. SEN Must be 8am on the dot! (Call me, Sh…"
type textarea "x"
type textarea "10/10/25: PAID IN FULL ONSITE WITH CC. SEND Must be 8am on the dot! (Call me, S…"
type textarea "x"
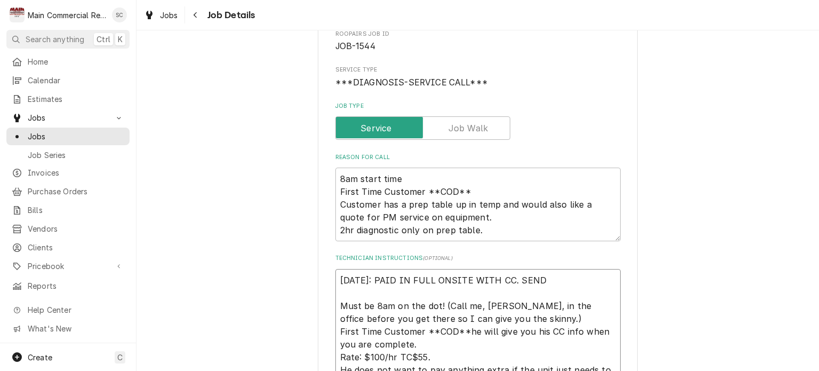
type textarea "10/10/25: PAID IN FULL ONSITE WITH CC. SEND Must be 8am on the dot! (Call me, S…"
type textarea "x"
type textarea "10/10/25: PAID IN FULL ONSITE WITH CC. SEND P Must be 8am on the dot! (Call me,…"
type textarea "x"
type textarea "10/10/25: PAID IN FULL ONSITE WITH CC. SEND PA Must be 8am on the dot! (Call me…"
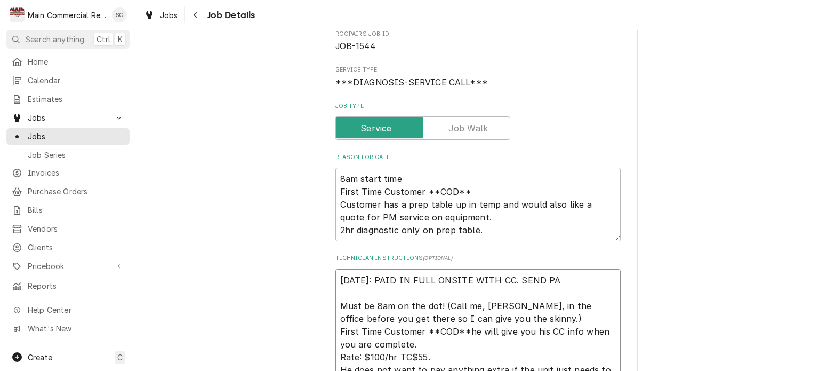
type textarea "x"
type textarea "10/10/25: PAID IN FULL ONSITE WITH CC. SEND PAI Must be 8am on the dot! (Call m…"
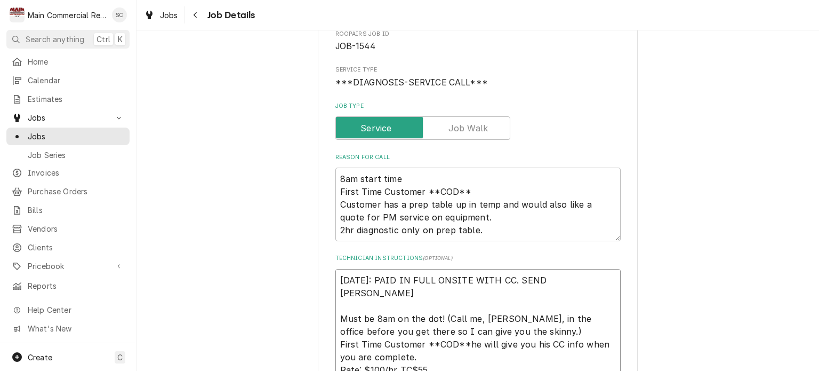
type textarea "x"
type textarea "10/10/25: PAID IN FULL ONSITE WITH CC. SEND PAID Must be 8am on the dot! (Call …"
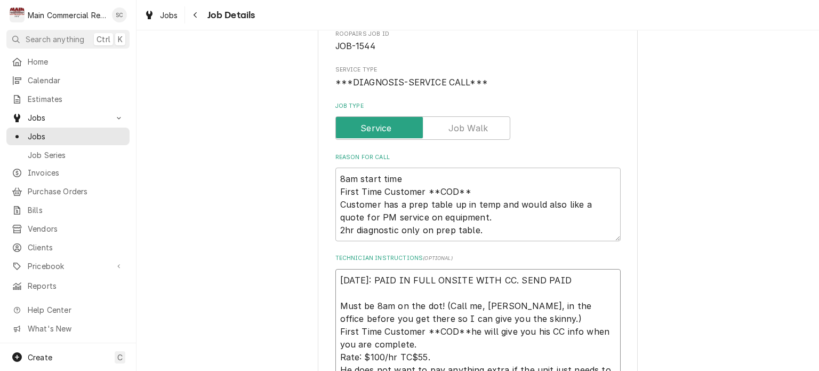
type textarea "x"
type textarea "10/10/25: PAID IN FULL ONSITE WITH CC. SEND PAID Must be 8am on the dot! (Call …"
type textarea "x"
type textarea "10/10/25: PAID IN FULL ONSITE WITH CC. SEND PAID I Must be 8am on the dot! (Cal…"
type textarea "x"
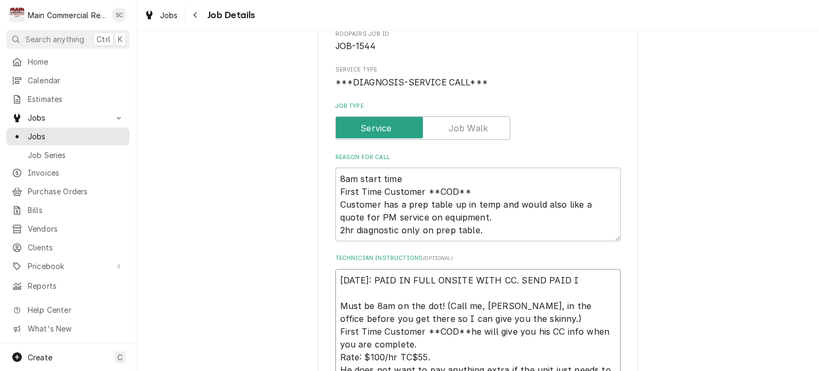
type textarea "10/10/25: PAID IN FULL ONSITE WITH CC. SEND PAID IN Must be 8am on the dot! (Ca…"
type textarea "x"
type textarea "10/10/25: PAID IN FULL ONSITE WITH CC. SEND PAID IN Must be 8am on the dot! (Ca…"
type textarea "x"
type textarea "10/10/25: PAID IN FULL ONSITE WITH CC. SEND PAID IN F Must be 8am on the dot! (…"
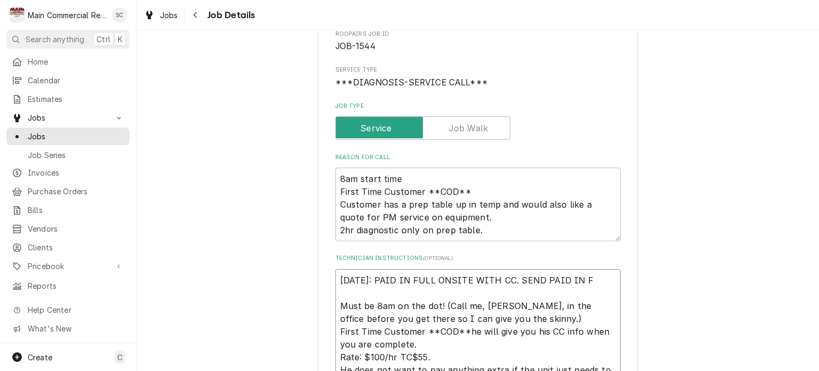
type textarea "x"
type textarea "10/10/25: PAID IN FULL ONSITE WITH CC. SEND PAID IN FU Must be 8am on the dot! …"
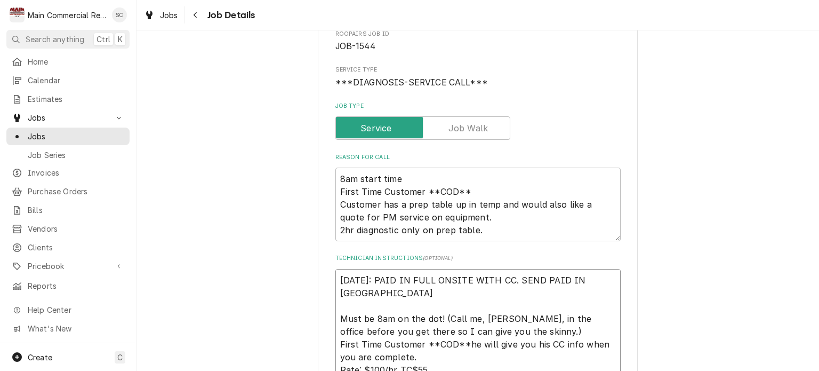
type textarea "x"
type textarea "10/10/25: PAID IN FULL ONSITE WITH CC. SEND PAID IN FUL Must be 8am on the dot!…"
type textarea "x"
type textarea "10/10/25: PAID IN FULL ONSITE WITH CC. SEND PAID IN FULL Must be 8am on the dot…"
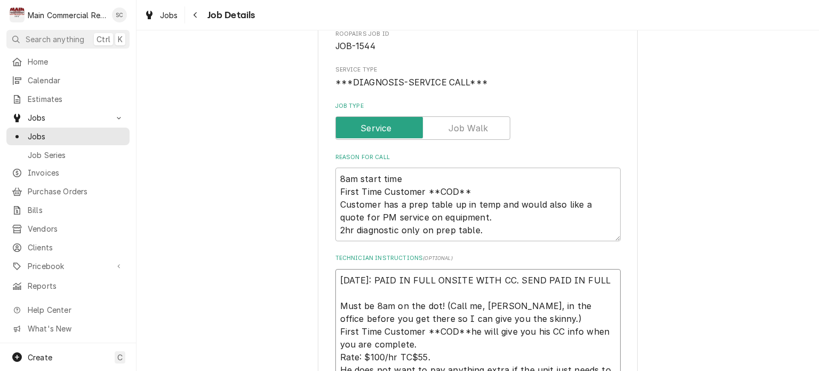
type textarea "x"
type textarea "10/10/25: PAID IN FULL ONSITE WITH CC. SEND PAID IN FULL Must be 8am on the dot…"
type textarea "x"
type textarea "10/10/25: PAID IN FULL ONSITE WITH CC. SEND PAID IN FULL I Must be 8am on the d…"
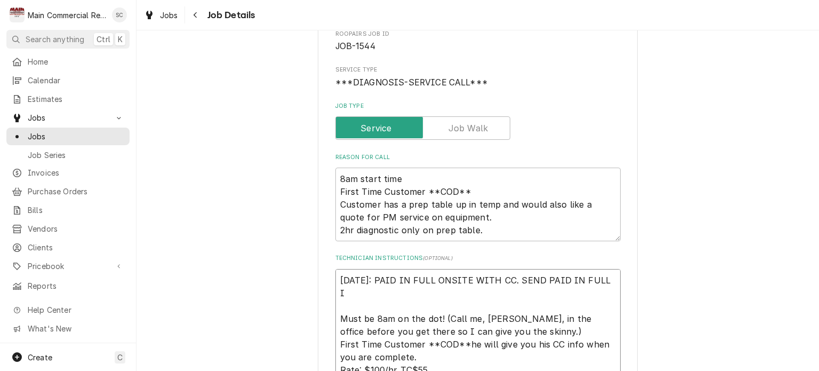
type textarea "x"
type textarea "10/10/25: PAID IN FULL ONSITE WITH CC. SEND PAID IN FULL IN Must be 8am on the …"
type textarea "x"
type textarea "10/10/25: PAID IN FULL ONSITE WITH CC. SEND PAID IN FULL INV Must be 8am on the…"
type textarea "x"
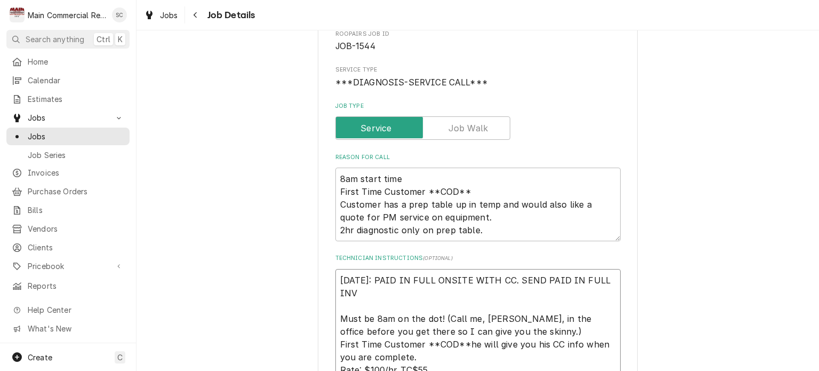
type textarea "10/10/25: PAID IN FULL ONSITE WITH CC. SEND PAID IN FULL INVO Must be 8am on th…"
type textarea "x"
type textarea "10/10/25: PAID IN FULL ONSITE WITH CC. SEND PAID IN FULL INVOI Must be 8am on t…"
type textarea "x"
type textarea "10/10/25: PAID IN FULL ONSITE WITH CC. SEND PAID IN FULL INVOIC Must be 8am on …"
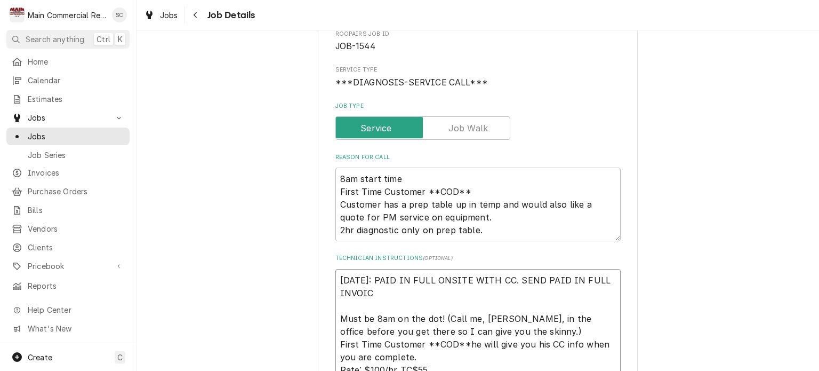
type textarea "x"
type textarea "10/10/25: PAID IN FULL ONSITE WITH CC. SEND PAID IN FULL INVOICE Must be 8am on…"
type textarea "x"
type textarea "10/10/25: PAID IN FULL ONSITE WITH CC. SEND PAID IN FULL INVOICE Must be 8am on…"
type textarea "x"
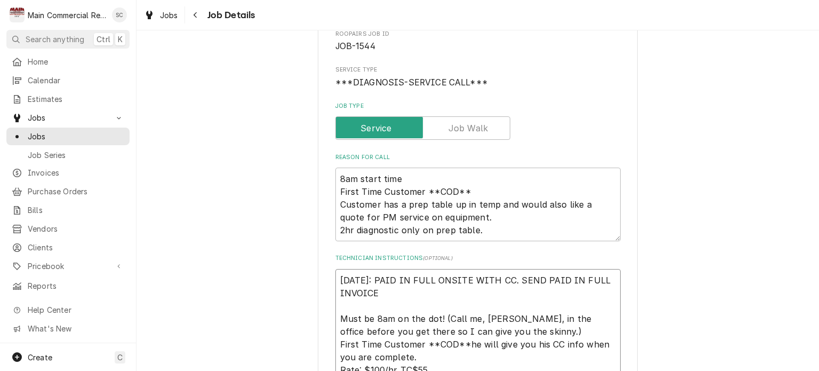
type textarea "10/10/25: PAID IN FULL ONSITE WITH CC. SEND PAID IN FULL INVOICE T Must be 8am …"
type textarea "x"
type textarea "10/10/25: PAID IN FULL ONSITE WITH CC. SEND PAID IN FULL INVOICE TO Must be 8am…"
type textarea "x"
type textarea "10/10/25: PAID IN FULL ONSITE WITH CC. SEND PAID IN FULL INVOICE TO Must be 8am…"
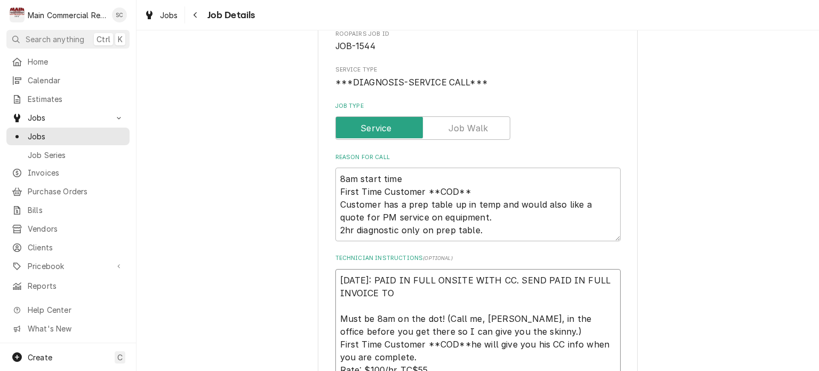
type textarea "x"
type textarea "10/10/25: PAID IN FULL ONSITE WITH CC. SEND PAID IN FULL INVOICE TO C Must be 8…"
type textarea "x"
type textarea "10/10/25: PAID IN FULL ONSITE WITH CC. SEND PAID IN FULL INVOICE TO CU Must be …"
type textarea "x"
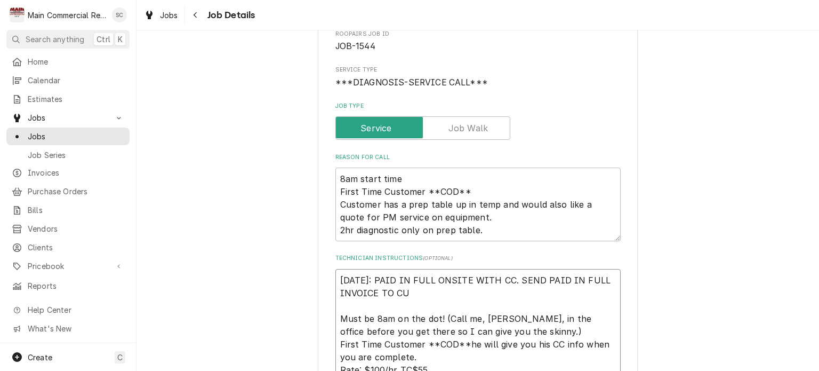
type textarea "10/10/25: PAID IN FULL ONSITE WITH CC. SEND PAID IN FULL INVOICE TO CUS Must be…"
type textarea "x"
type textarea "10/10/25: PAID IN FULL ONSITE WITH CC. SEND PAID IN FULL INVOICE TO CUST Must b…"
type textarea "x"
type textarea "10/10/25: PAID IN FULL ONSITE WITH CC. SEND PAID IN FULL INVOICE TO CUSTO Must …"
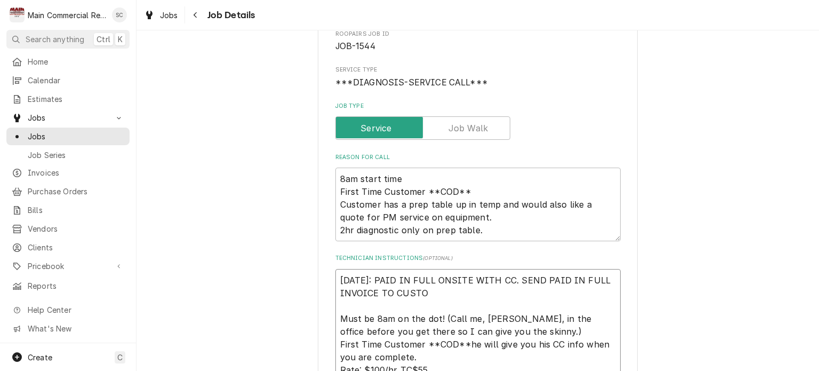
type textarea "x"
type textarea "10/10/25: PAID IN FULL ONSITE WITH CC. SEND PAID IN FULL INVOICE TO CUSTOM Must…"
type textarea "x"
type textarea "10/10/25: PAID IN FULL ONSITE WITH CC. SEND PAID IN FULL INVOICE TO CUSTOME Mus…"
type textarea "x"
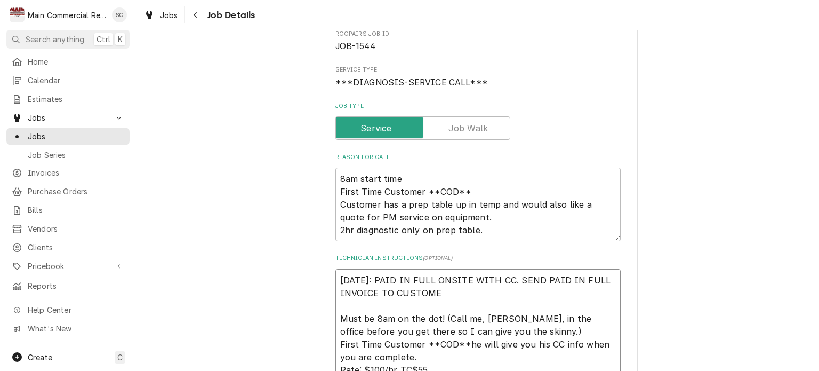
type textarea "10/10/25: PAID IN FULL ONSITE WITH CC. SEND PAID IN FULL INVOICE TO CUSTOMER Mu…"
type textarea "x"
type textarea "10/10/25: PAID IN FULL ONSITE WITH CC. SEND PAID IN FULL INVOICE TO CUSTOMER. M…"
type textarea "x"
type textarea "10/10/25: PAID IN FULL ONSITE WITH CC. SEND PAID IN FULL INVOICE TO CUSTOMER. M…"
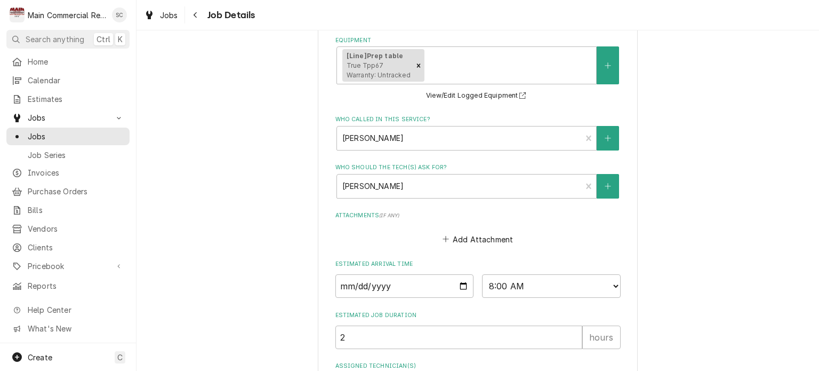
scroll to position [729, 0]
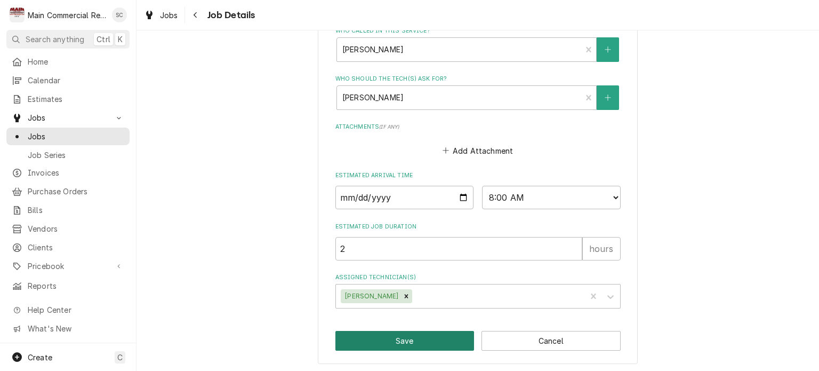
click at [441, 341] on button "Save" at bounding box center [405, 341] width 139 height 20
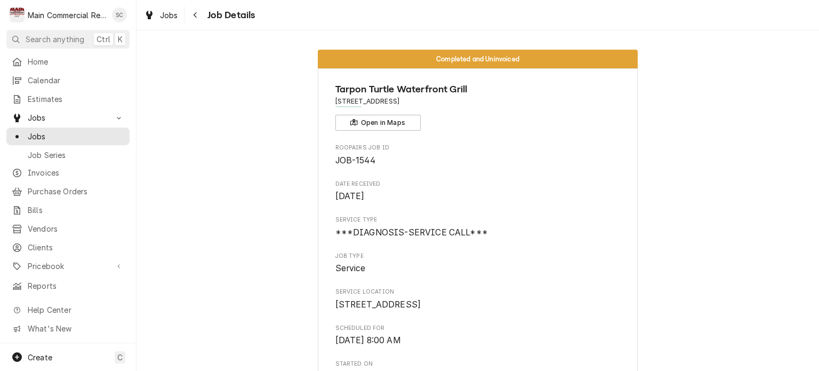
click at [164, 12] on span "Jobs" at bounding box center [169, 15] width 18 height 11
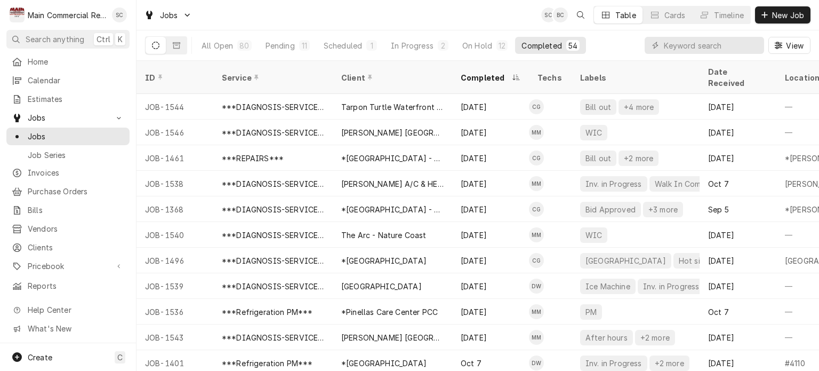
click at [429, 22] on div "Jobs SC BC Table Cards Timeline New Job" at bounding box center [478, 15] width 683 height 30
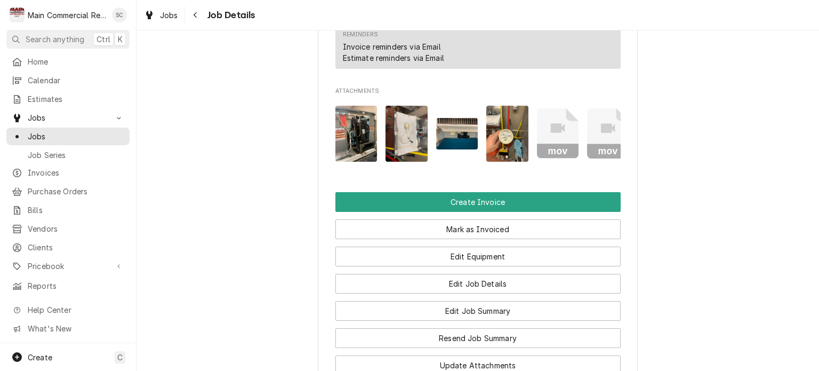
scroll to position [1174, 0]
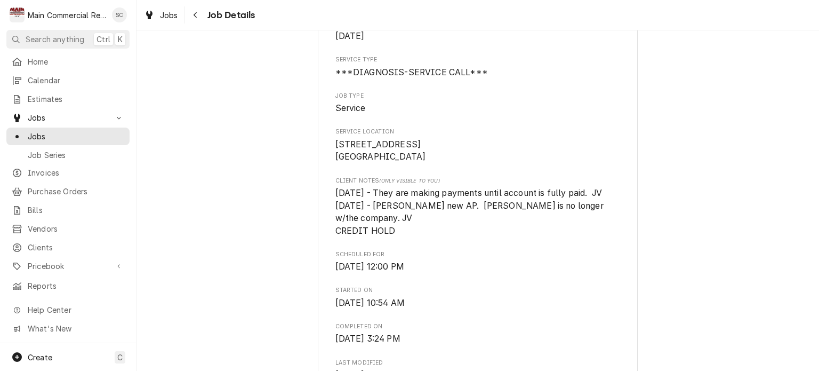
click at [522, 190] on span "1/6/25 - They are making payments until account is fully paid. JV 11/19/24 - Lu…" at bounding box center [471, 212] width 270 height 48
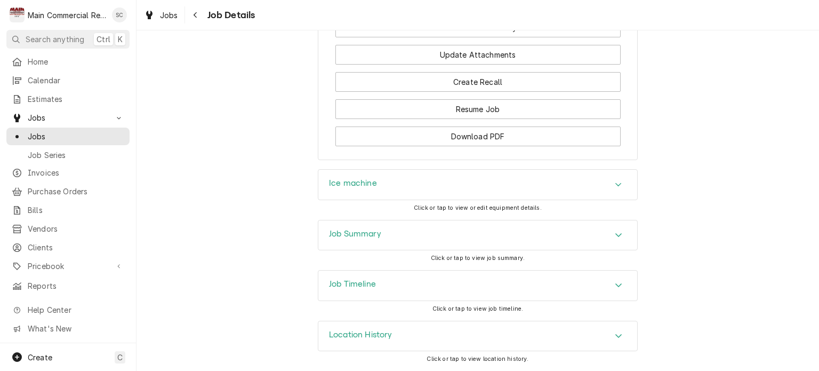
scroll to position [1062, 0]
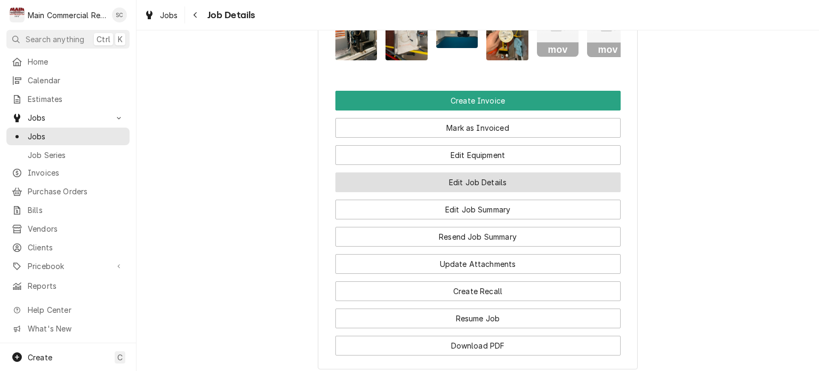
click at [476, 192] on button "Edit Job Details" at bounding box center [478, 182] width 285 height 20
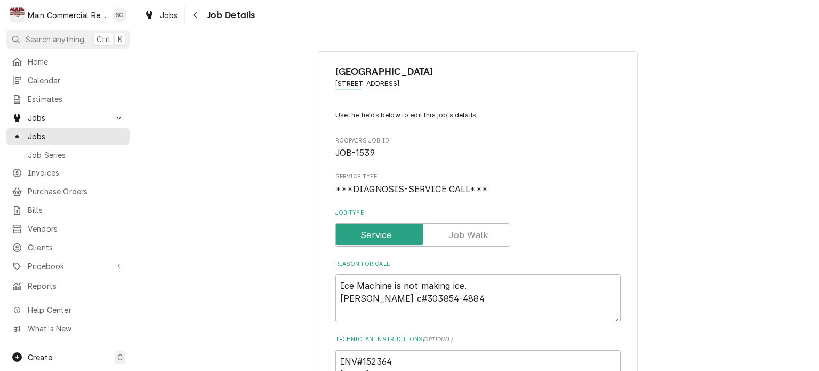
type textarea "x"
click at [461, 188] on span "***DIAGNOSIS-SERVICE CALL***" at bounding box center [412, 189] width 153 height 10
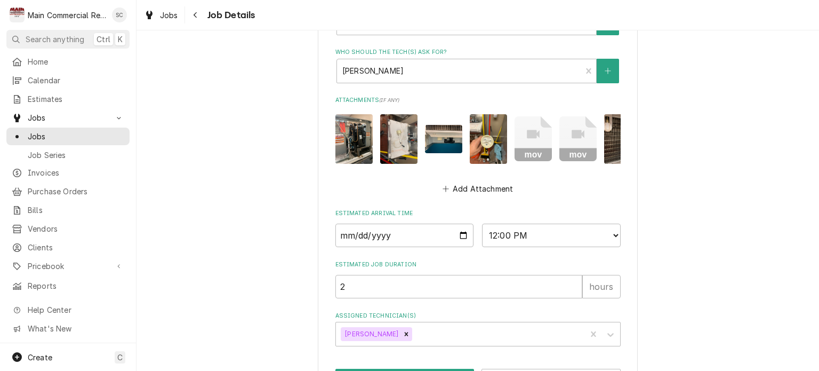
scroll to position [686, 0]
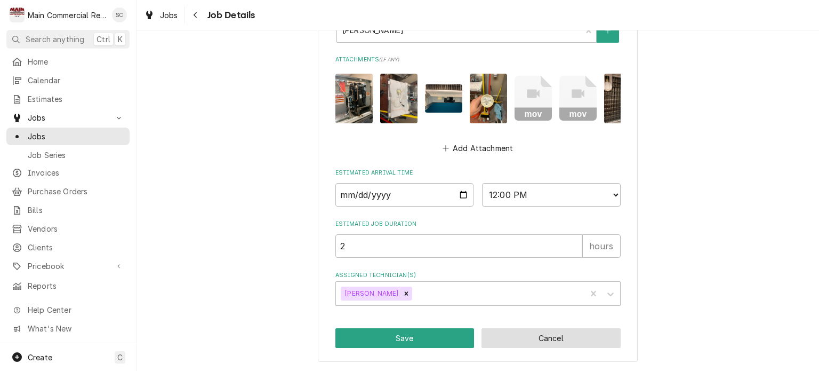
click at [541, 339] on button "Cancel" at bounding box center [551, 338] width 139 height 20
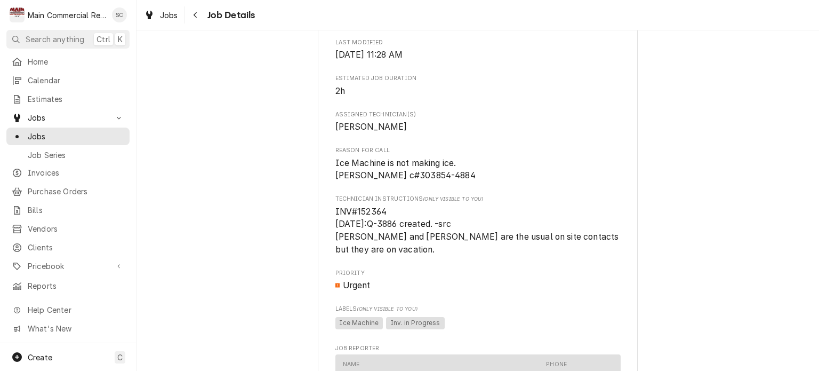
scroll to position [267, 0]
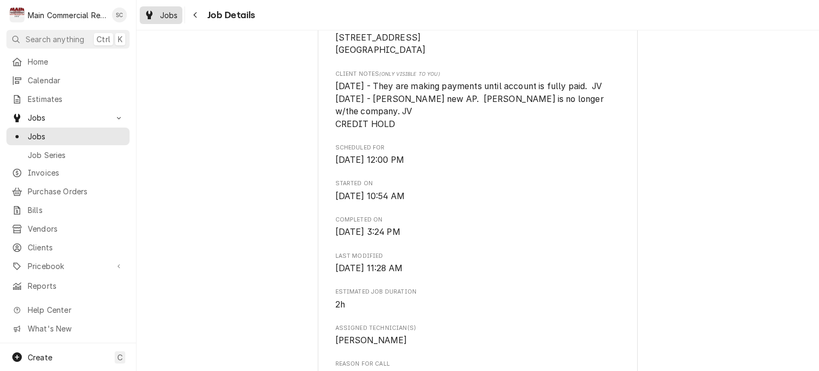
click at [156, 17] on div "Jobs" at bounding box center [161, 15] width 38 height 13
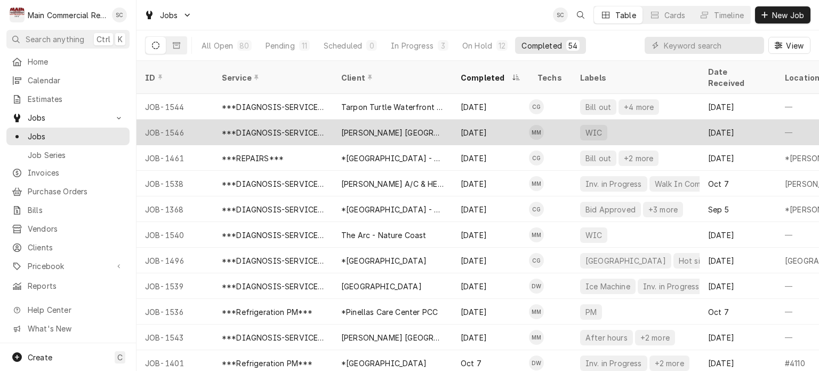
click at [612, 127] on div "WIC" at bounding box center [636, 132] width 128 height 26
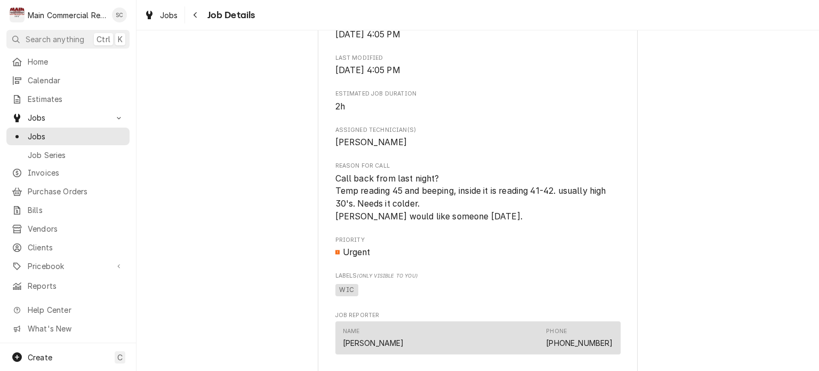
scroll to position [1201, 0]
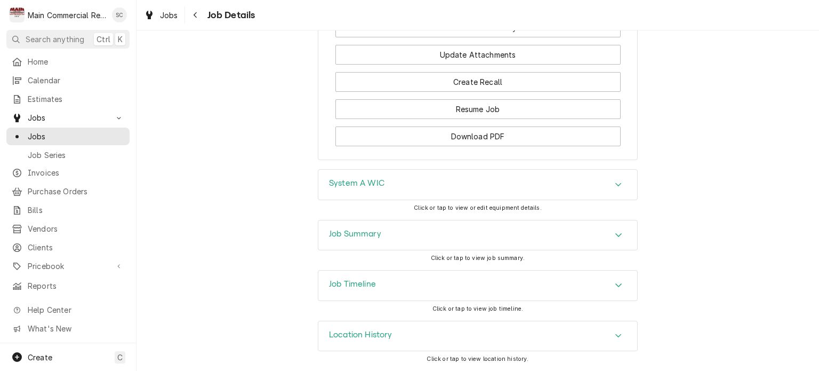
click at [611, 237] on div "Accordion Header" at bounding box center [619, 235] width 16 height 13
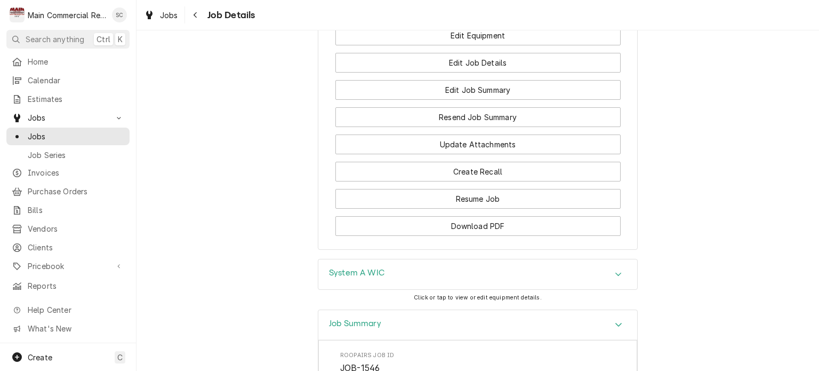
scroll to position [1041, 0]
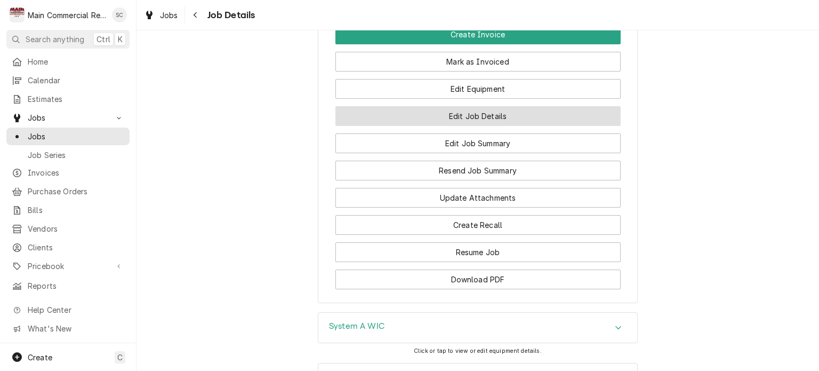
click at [485, 126] on button "Edit Job Details" at bounding box center [478, 116] width 285 height 20
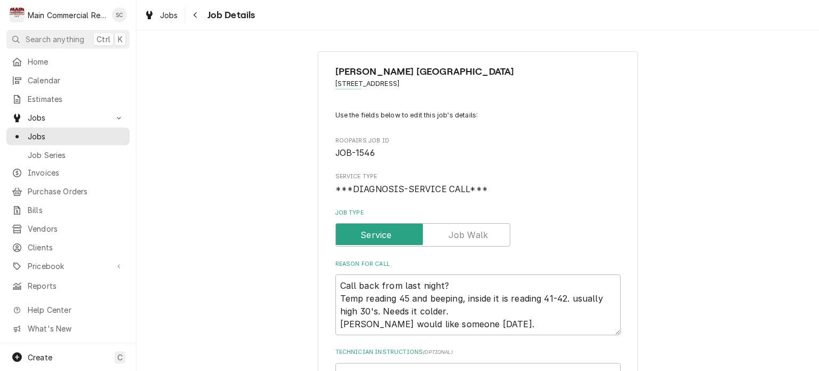
type textarea "x"
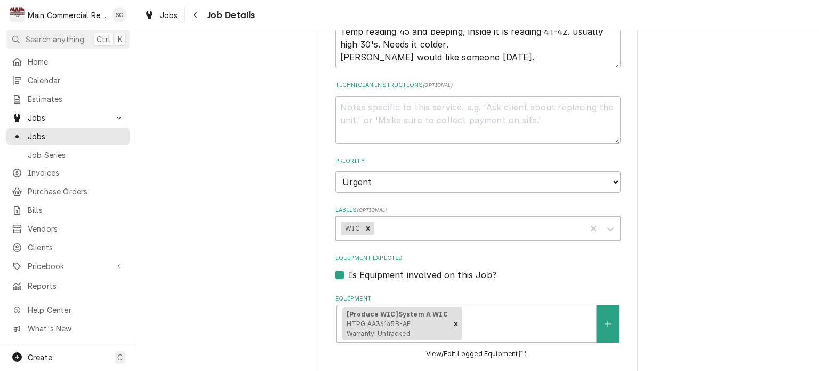
scroll to position [373, 0]
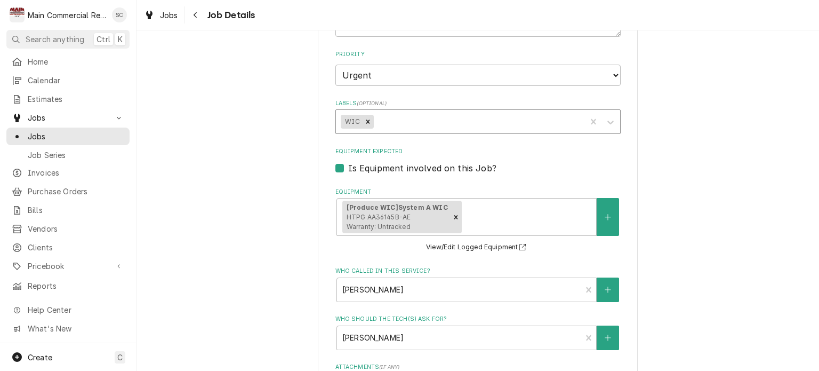
click at [464, 124] on div "Labels" at bounding box center [478, 121] width 205 height 19
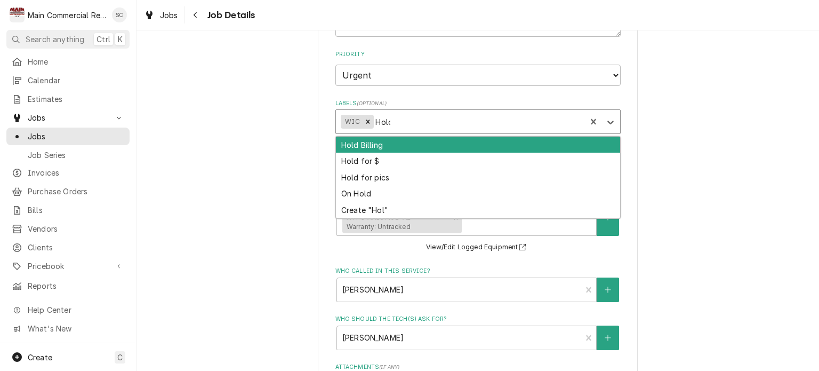
type input "Hold"
click at [454, 143] on div "Hold Billing" at bounding box center [478, 145] width 284 height 17
type textarea "x"
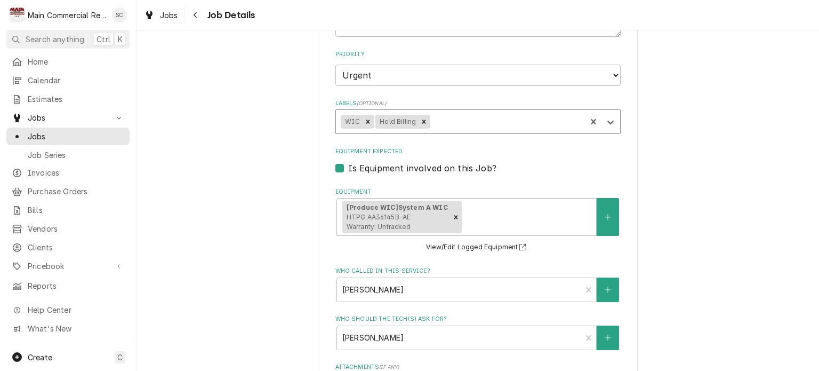
type textarea "x"
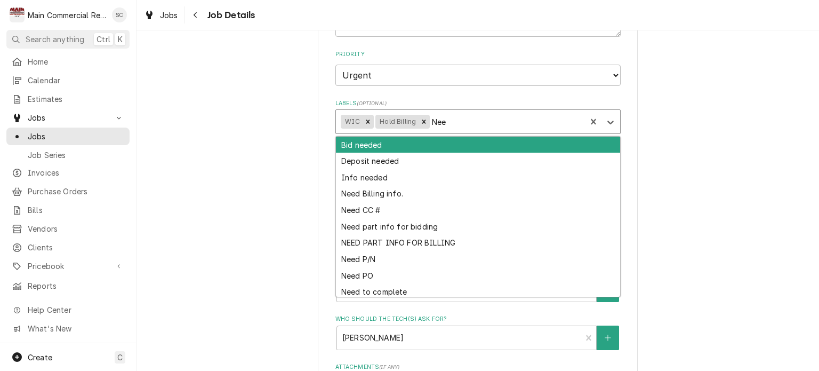
type input "Need"
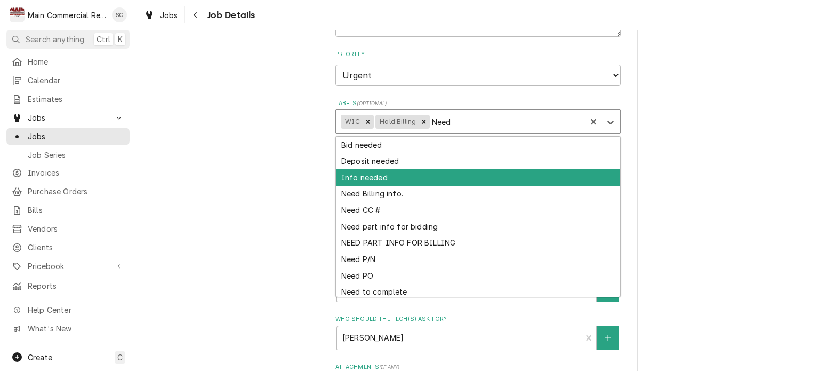
click at [394, 172] on div "Info needed" at bounding box center [478, 177] width 284 height 17
type textarea "x"
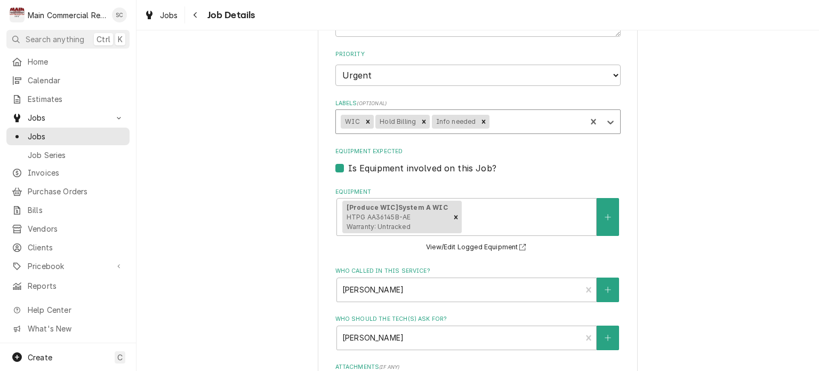
type textarea "x"
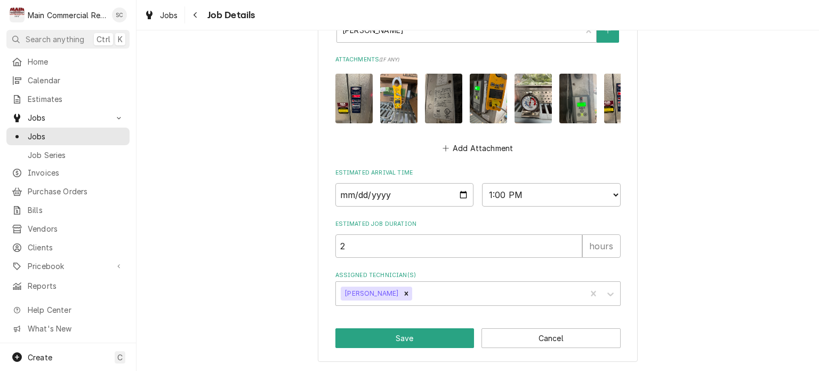
scroll to position [419, 0]
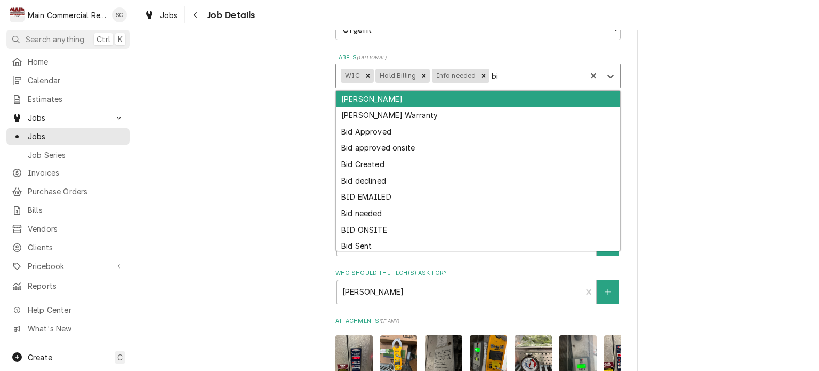
type input "bid"
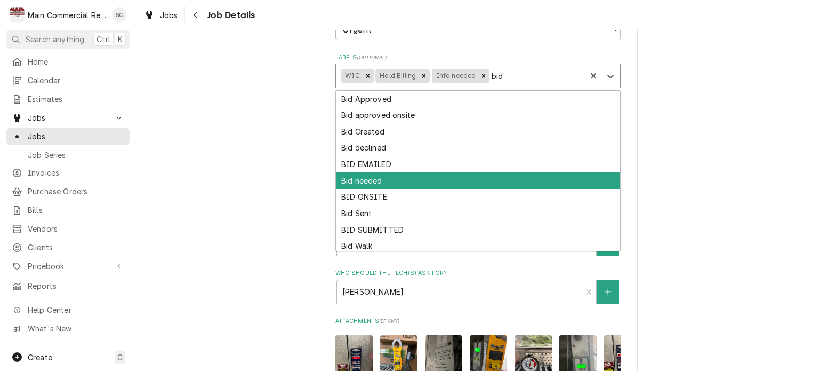
click at [442, 179] on div "Bid needed" at bounding box center [478, 180] width 284 height 17
type textarea "x"
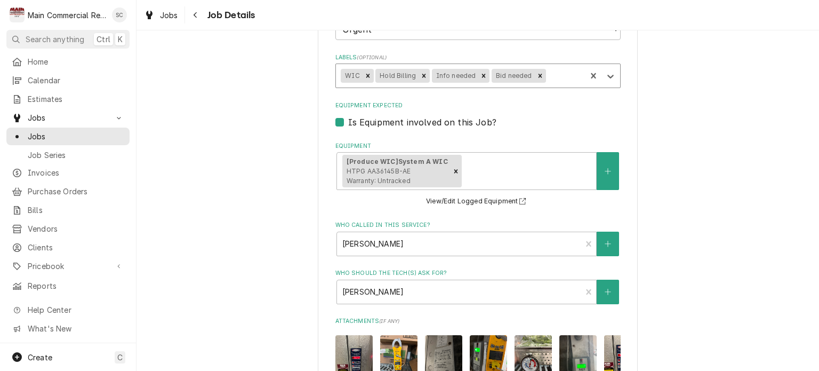
scroll to position [686, 0]
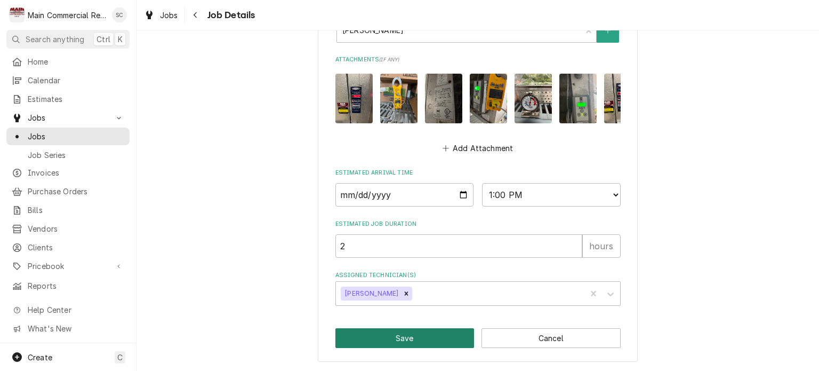
click at [419, 334] on button "Save" at bounding box center [405, 338] width 139 height 20
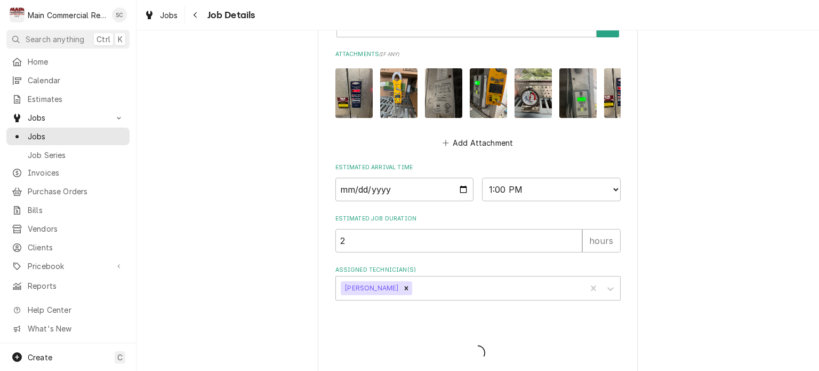
type textarea "x"
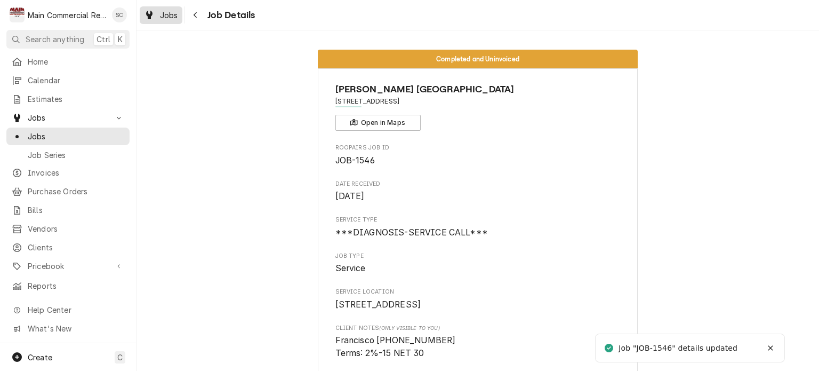
click at [169, 14] on span "Jobs" at bounding box center [169, 15] width 18 height 11
